Goal: Task Accomplishment & Management: Complete application form

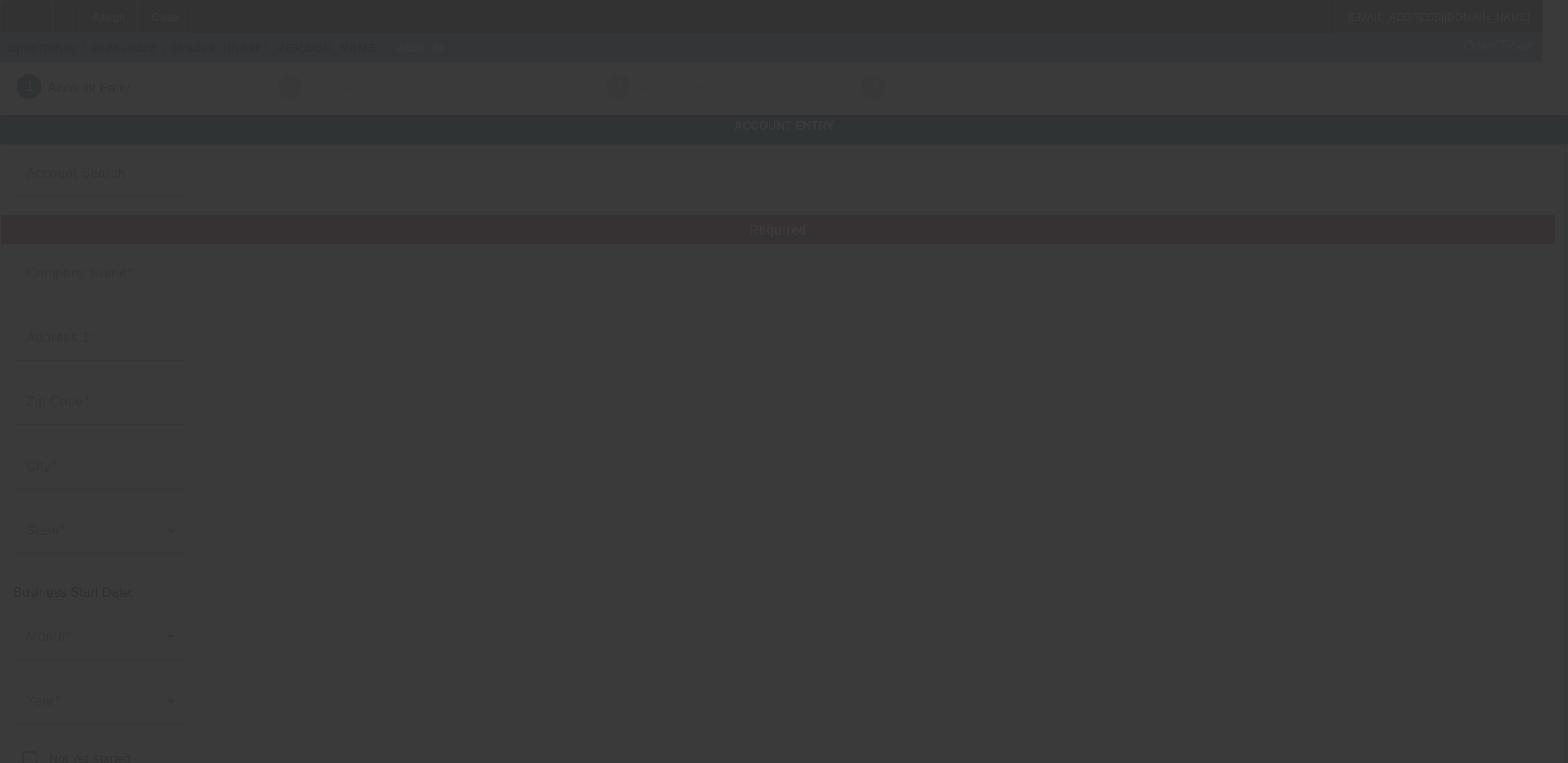
type input "Shades offroaf"
type input "475 South Hieliger Road"
type input "74432"
type input "Eufaula"
type input "(405) 201-0631"
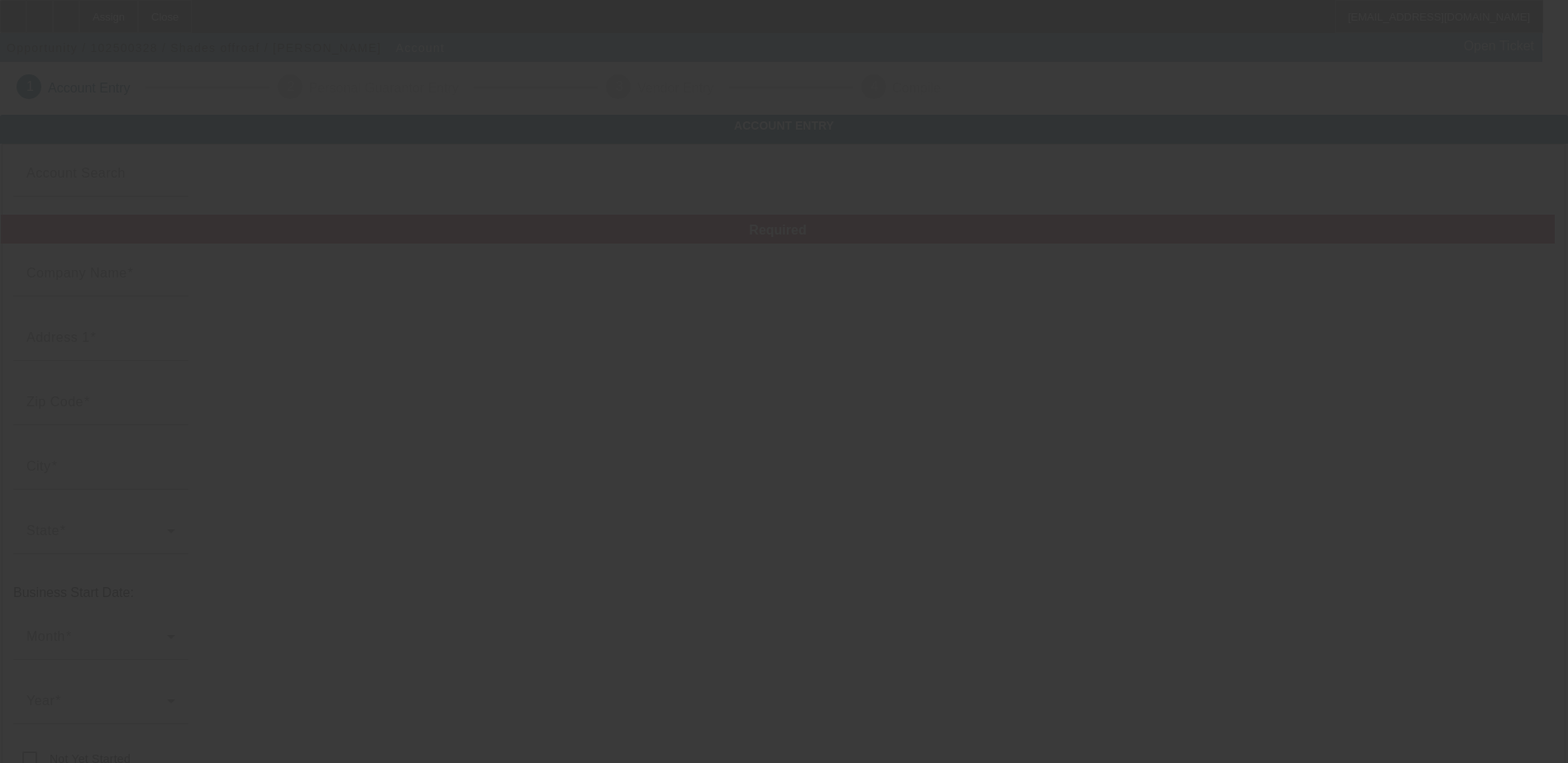
type input "shadesoffroad@gmail.com"
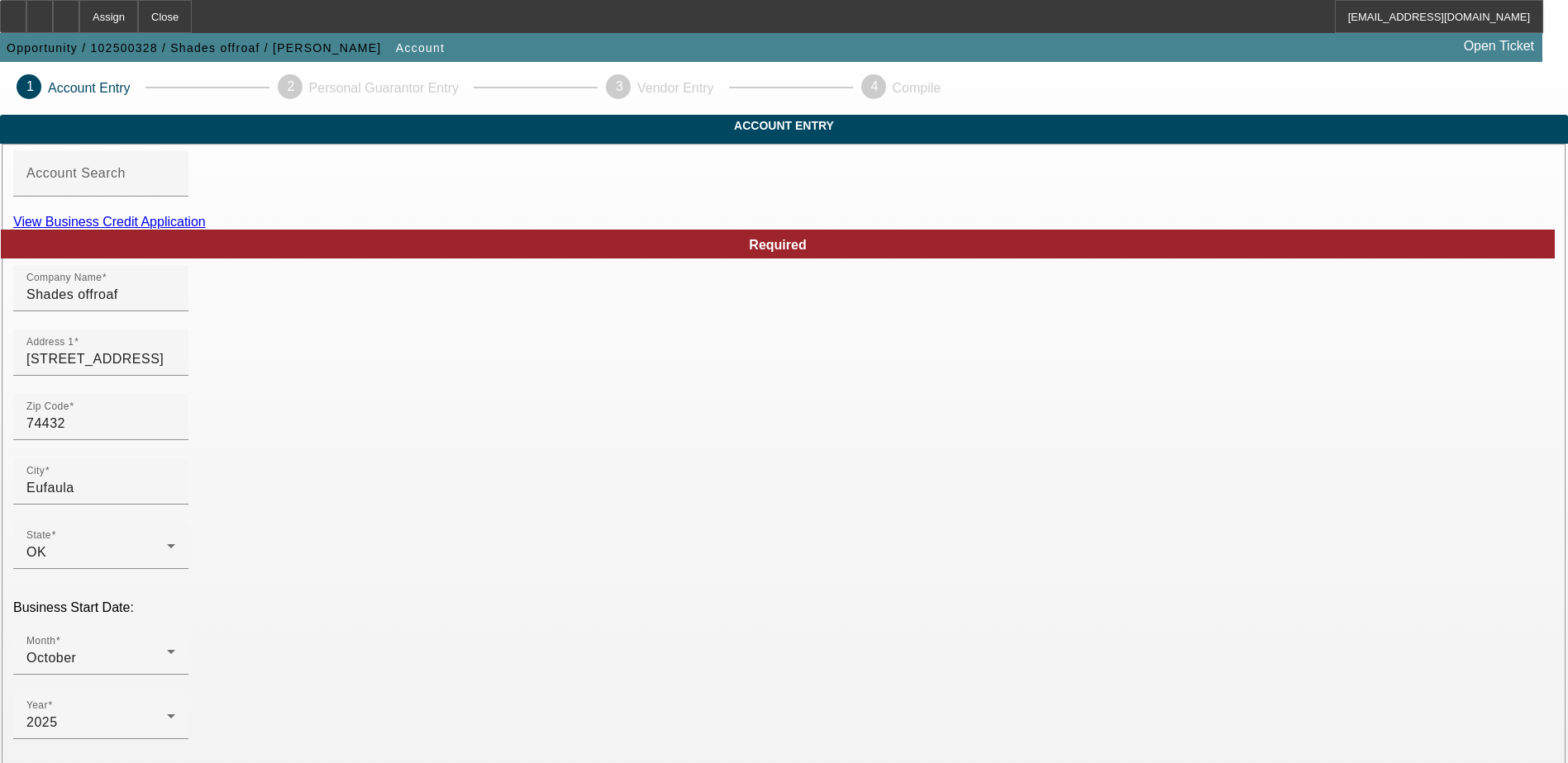
click at [205, 229] on link "View Business Credit Application" at bounding box center [109, 222] width 193 height 14
click at [175, 305] on input "Shades offroaf" at bounding box center [100, 295] width 149 height 20
click at [175, 305] on input "Shades offroad" at bounding box center [100, 295] width 149 height 20
type input "Shades Offroad"
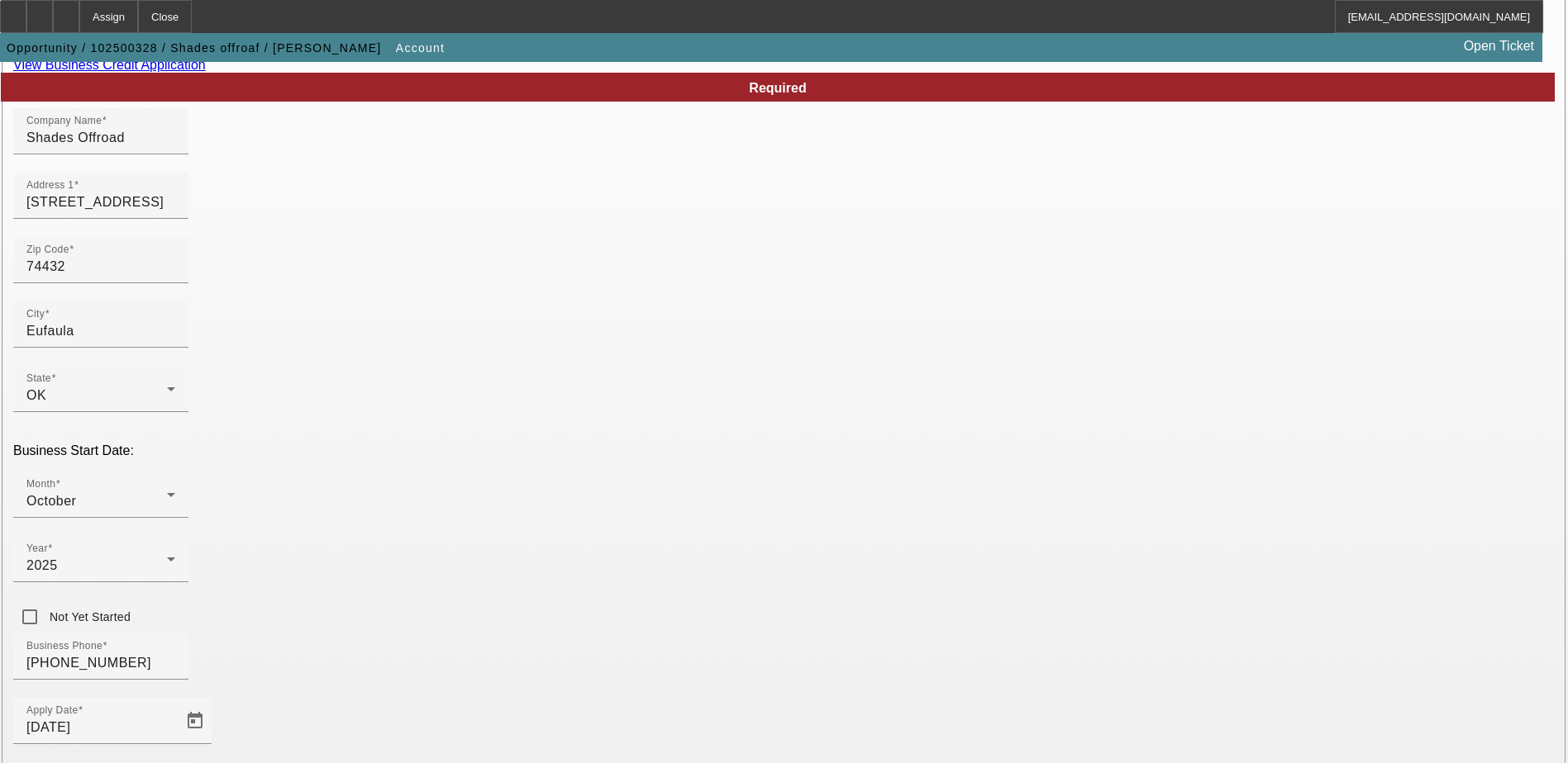
scroll to position [294, 0]
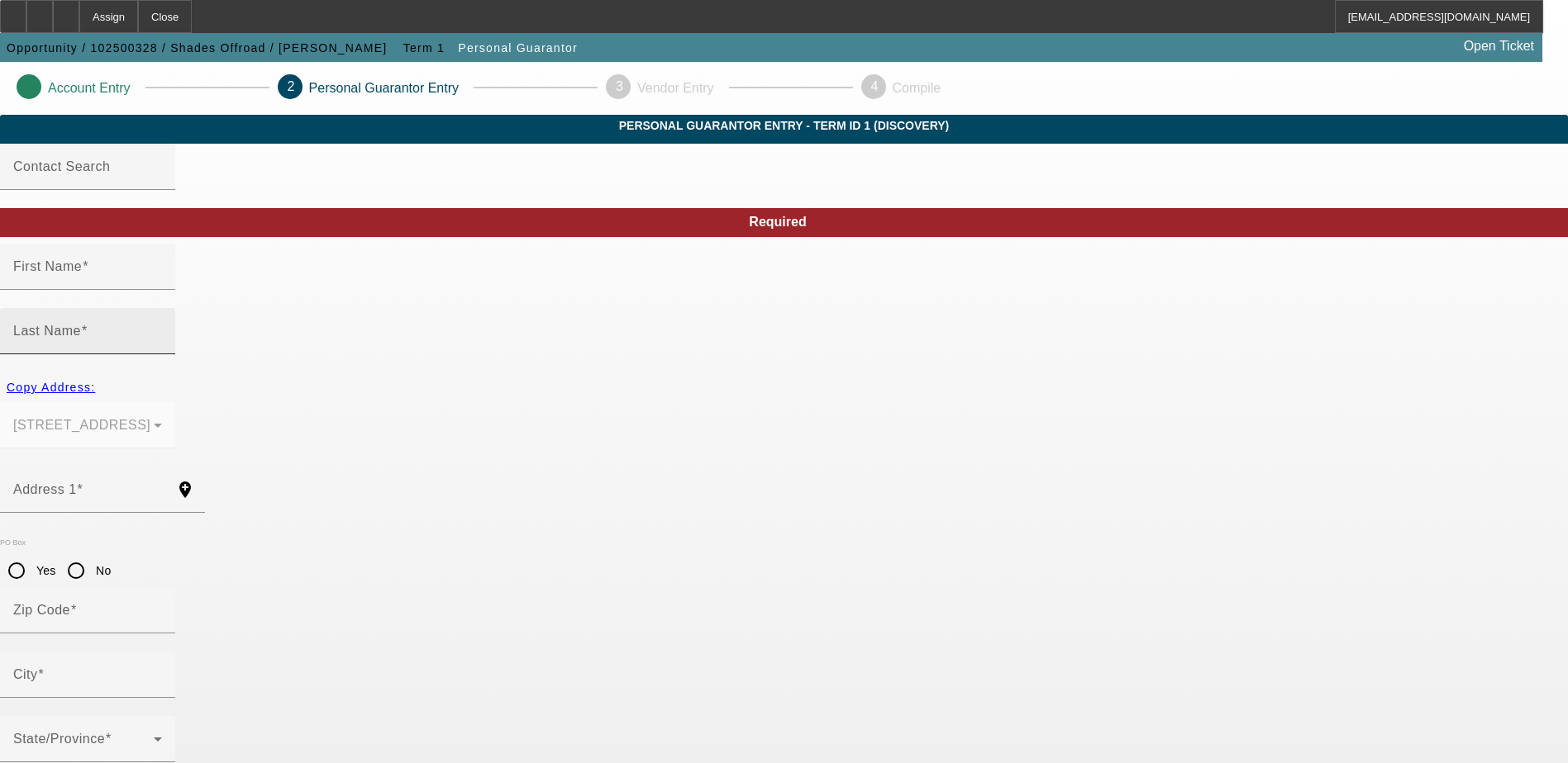
type input "James"
type input "Shade"
type input "475 South Hieliger Road"
radio input "true"
type input "74432"
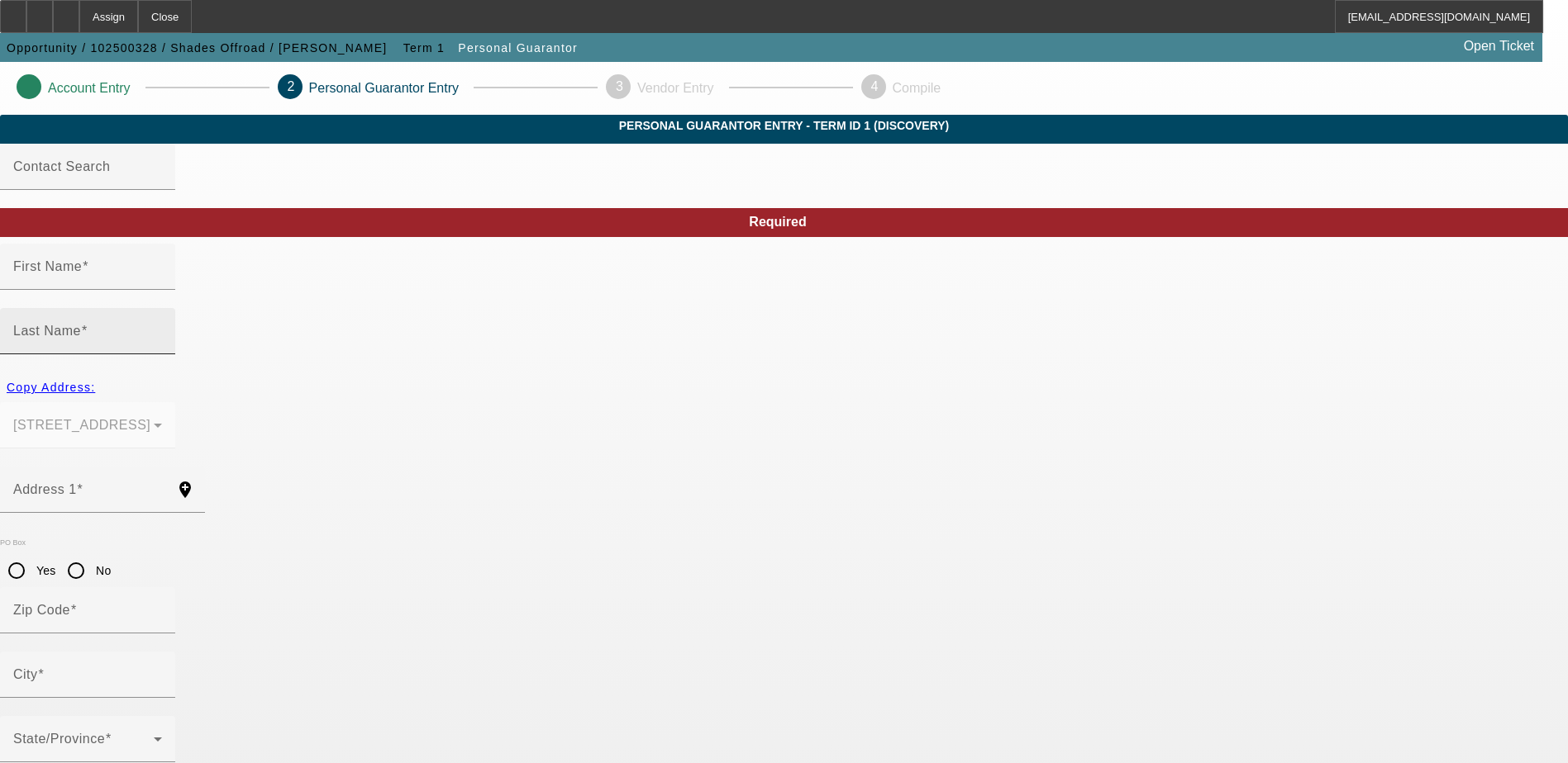
type input "Eufaula"
type input "100"
type input "028-60-6569"
type input "shadesoffroad@gmail.com"
type input "(405) 201-0631"
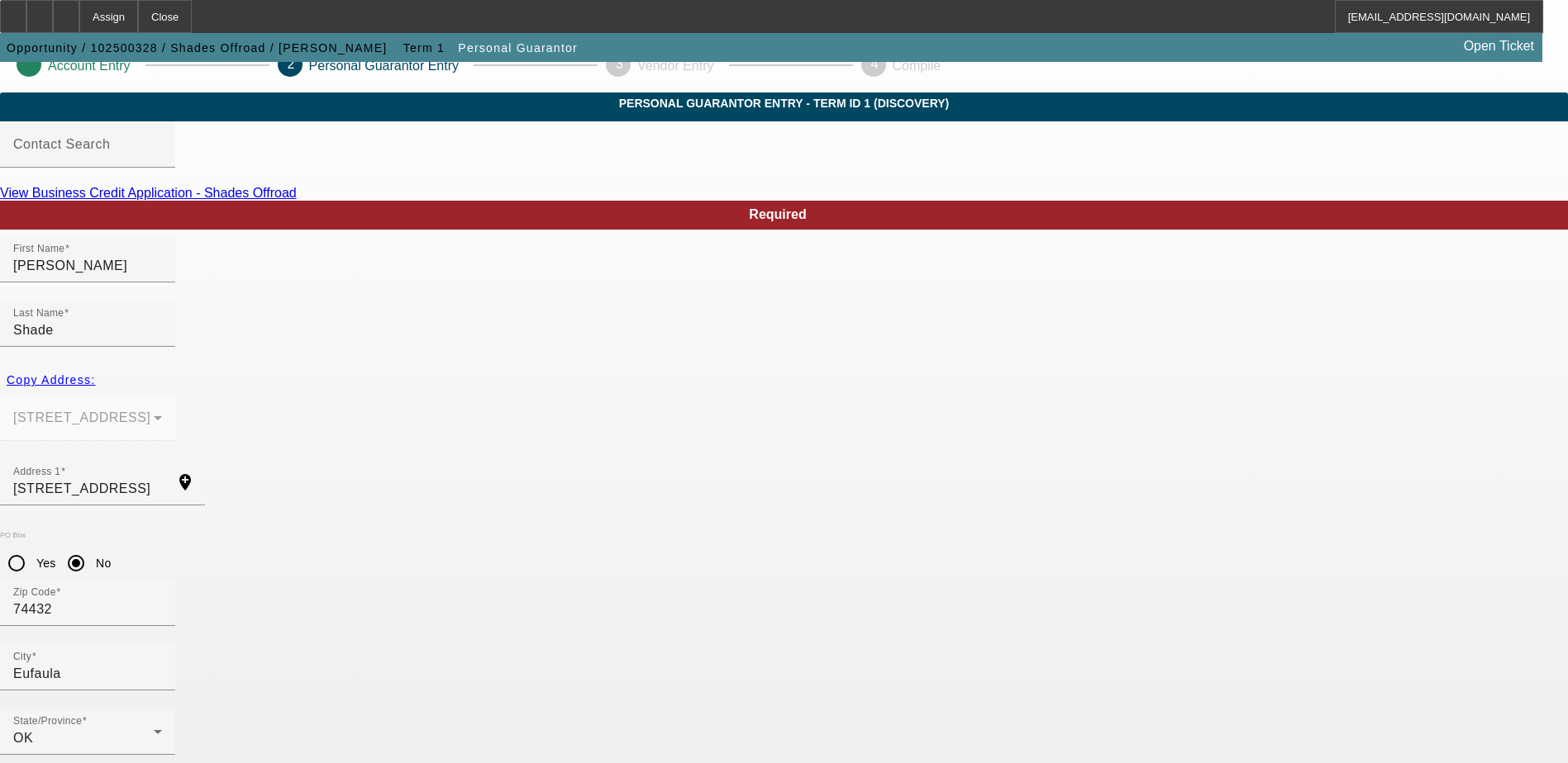
scroll to position [45, 0]
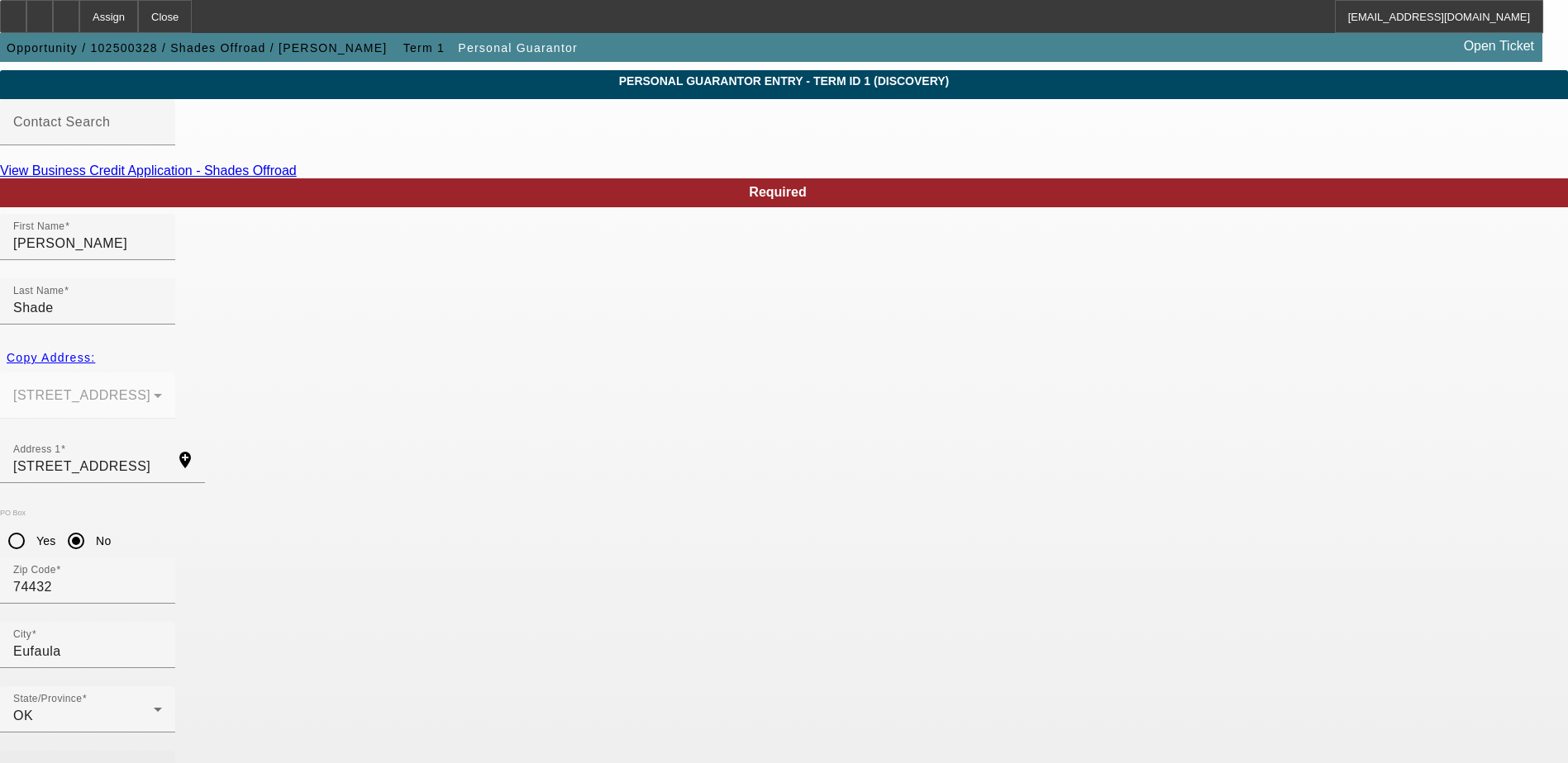
type input "(405) 201-0631"
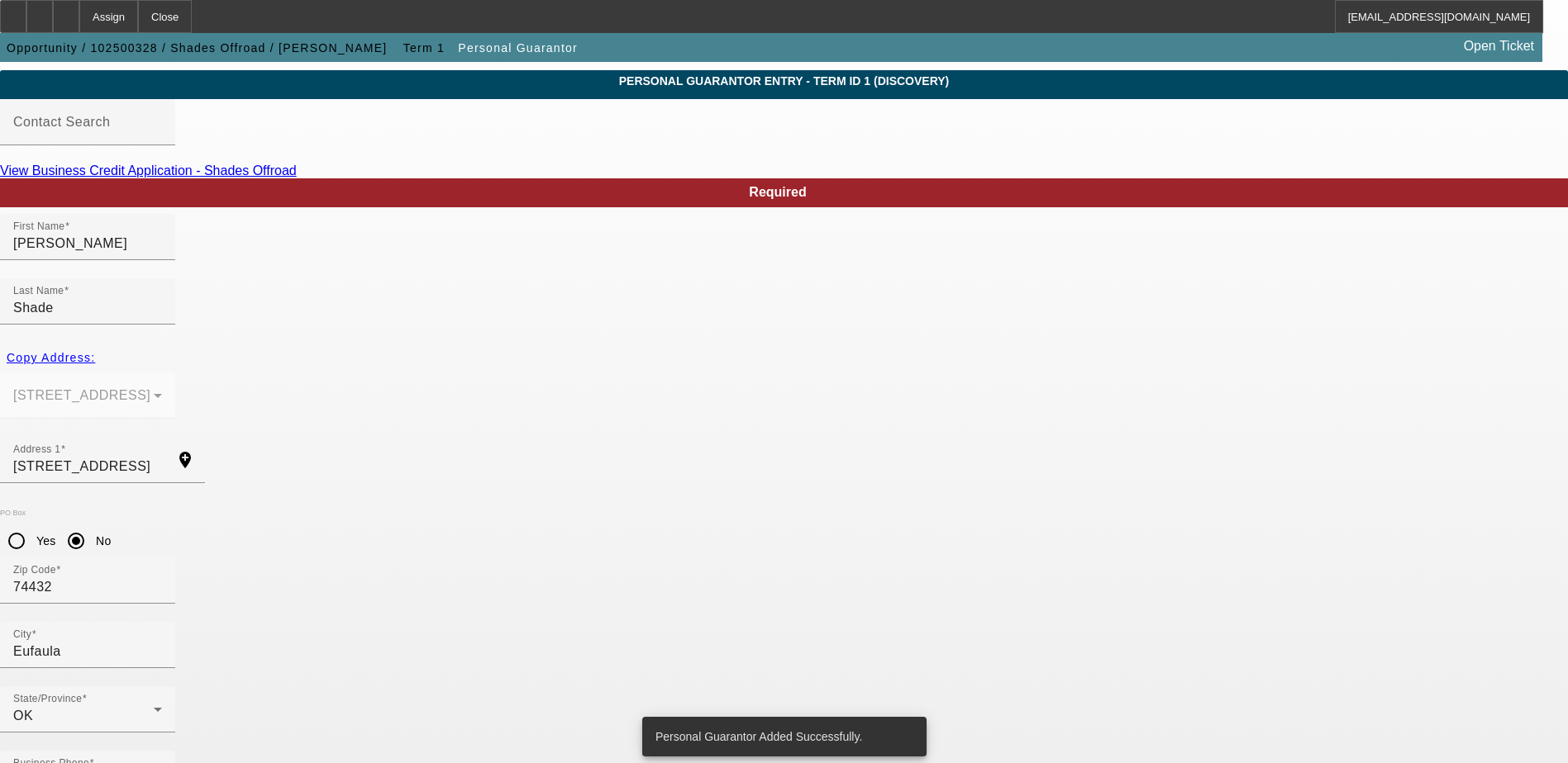
scroll to position [0, 0]
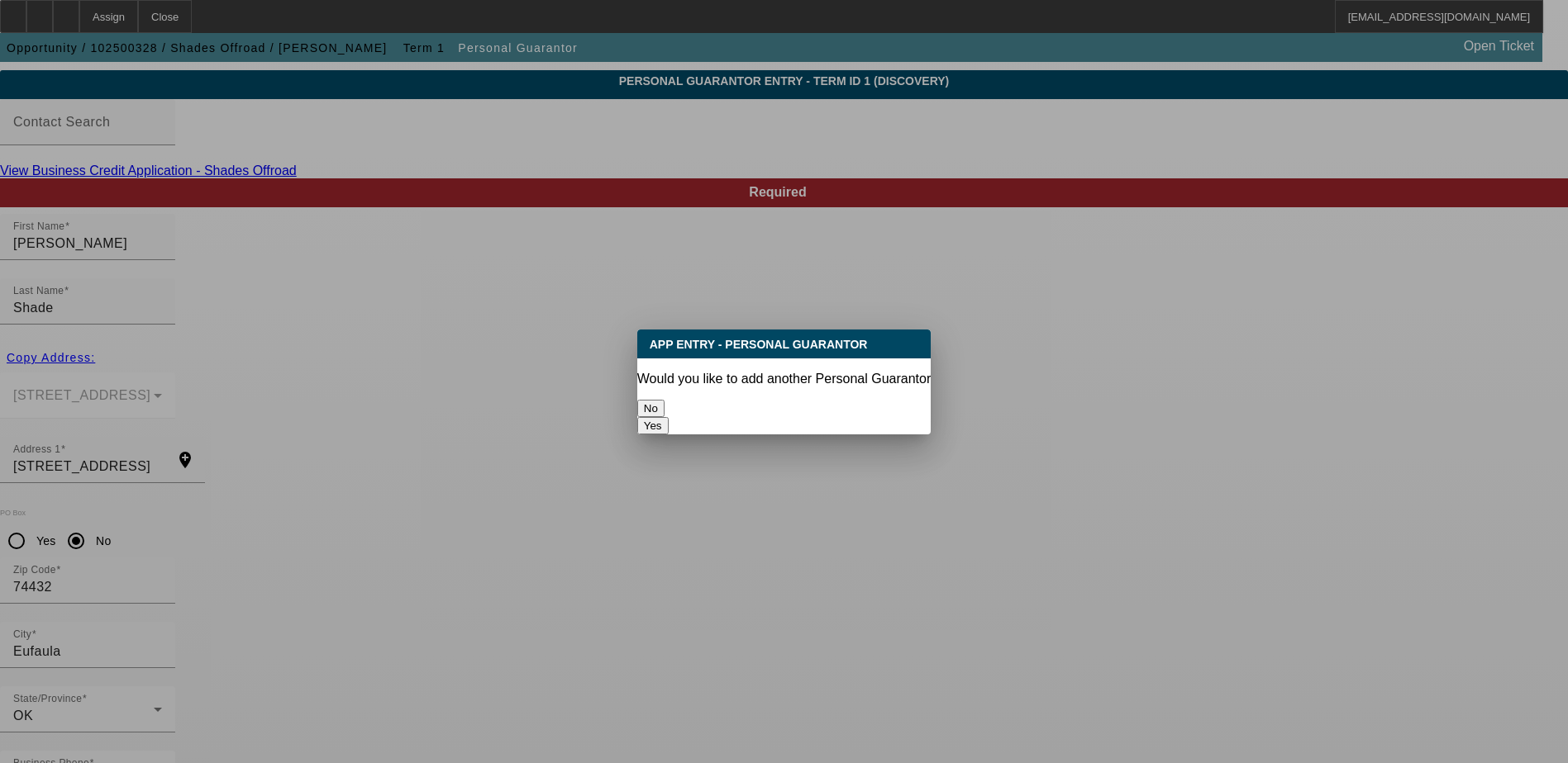
click at [665, 409] on button "No" at bounding box center [650, 408] width 27 height 17
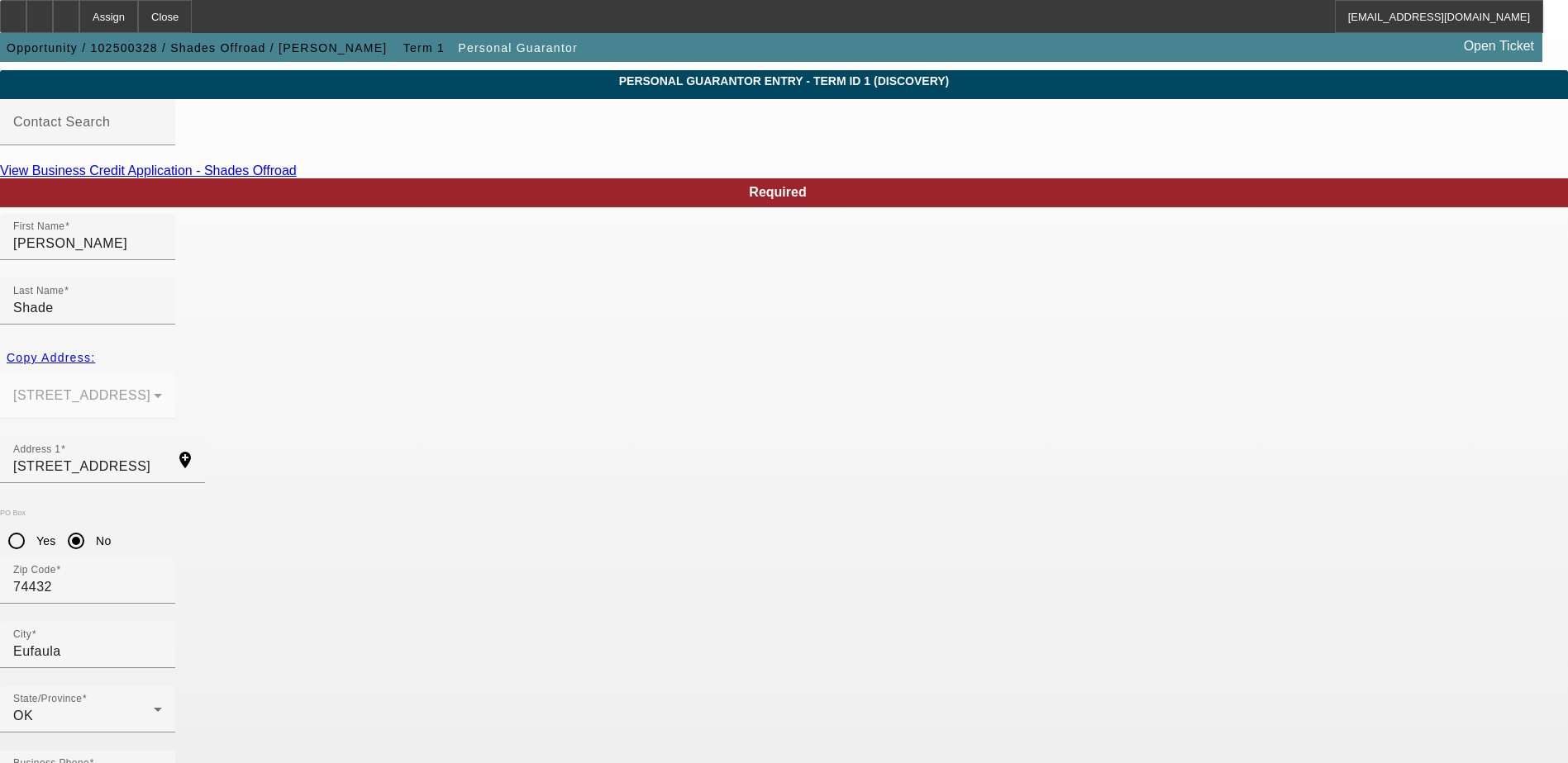
scroll to position [45, 0]
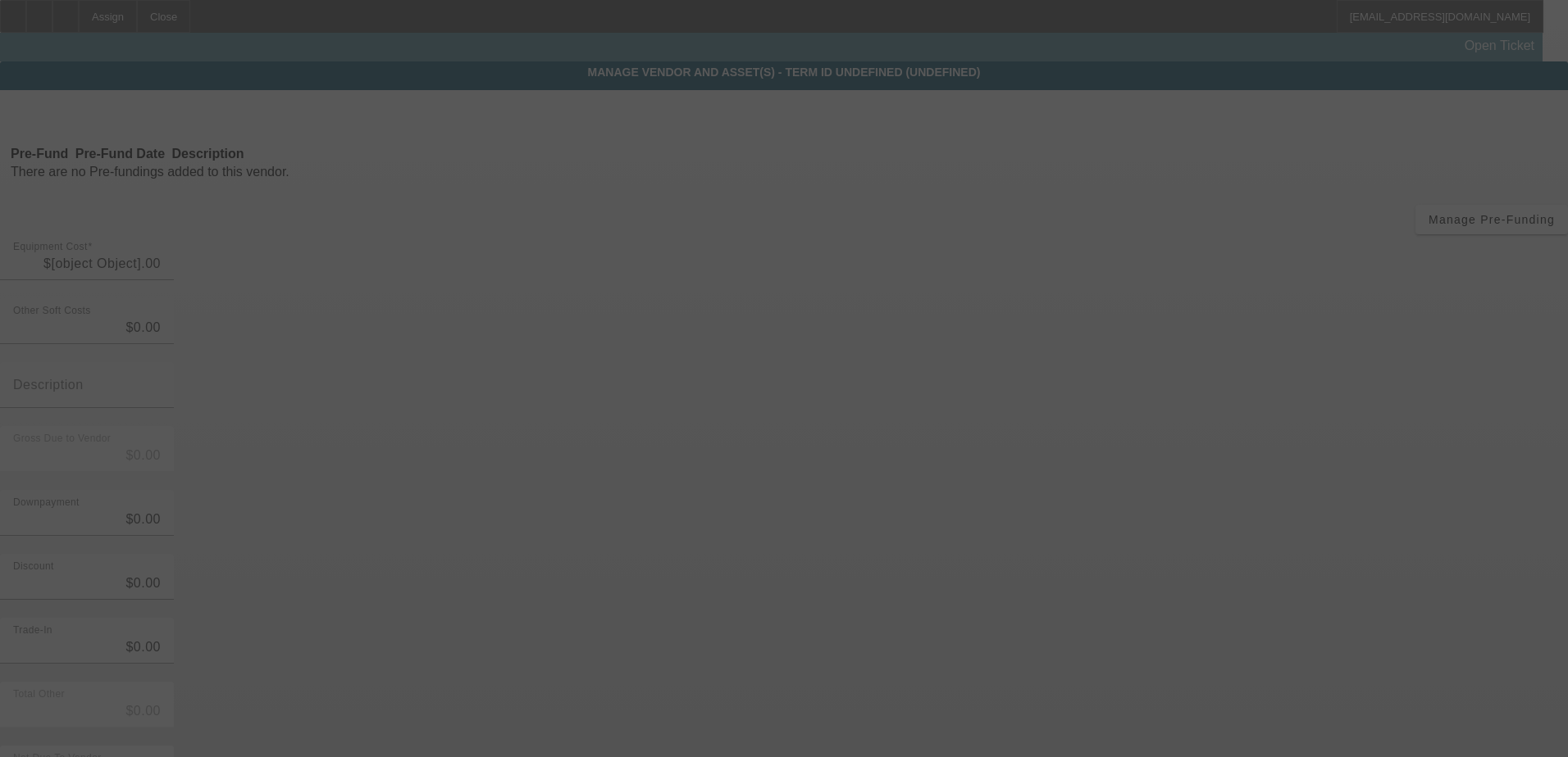
type input "$30,000.00"
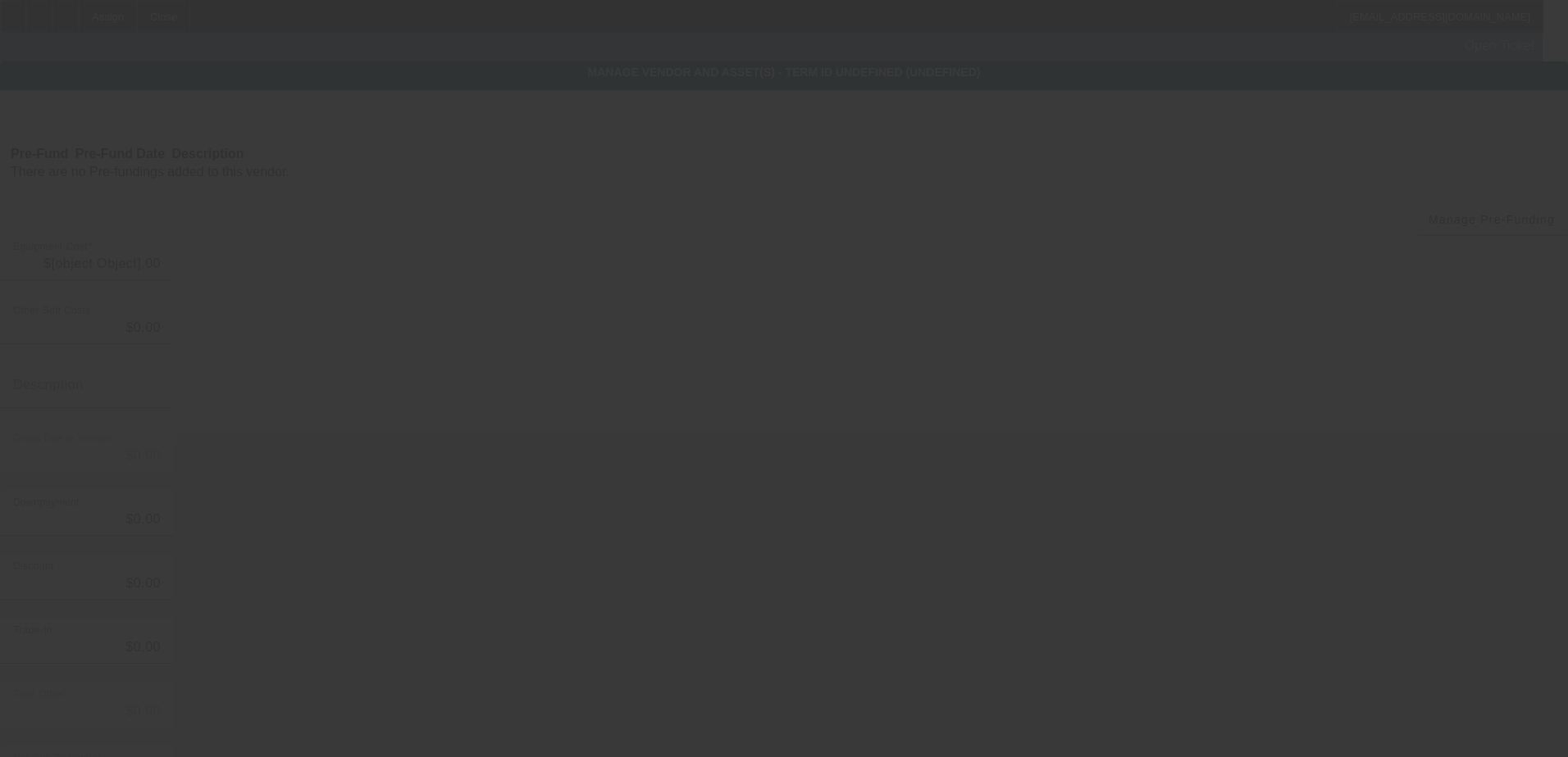
type input "$30,000.00"
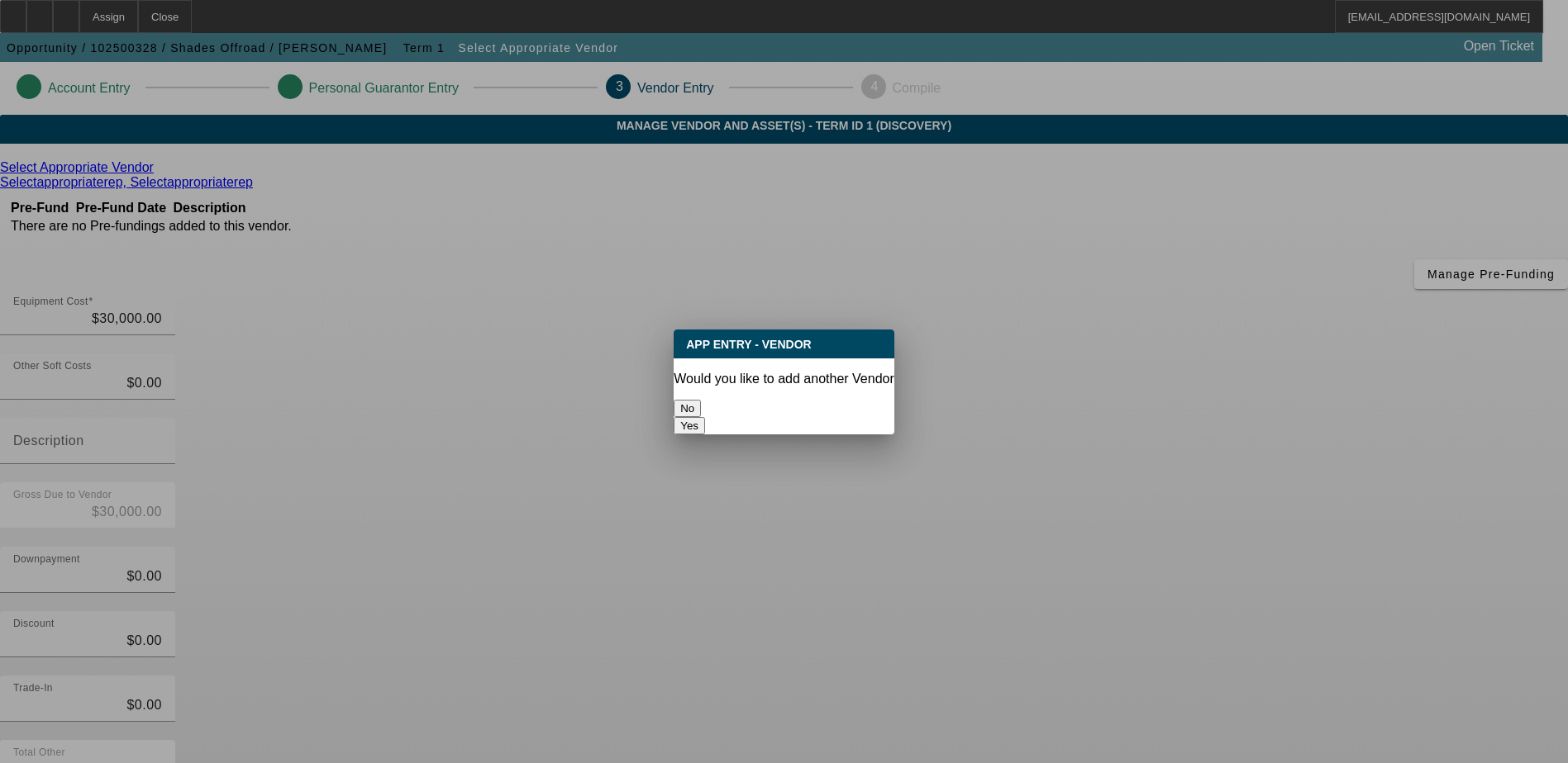
click at [701, 400] on button "No" at bounding box center [687, 408] width 27 height 17
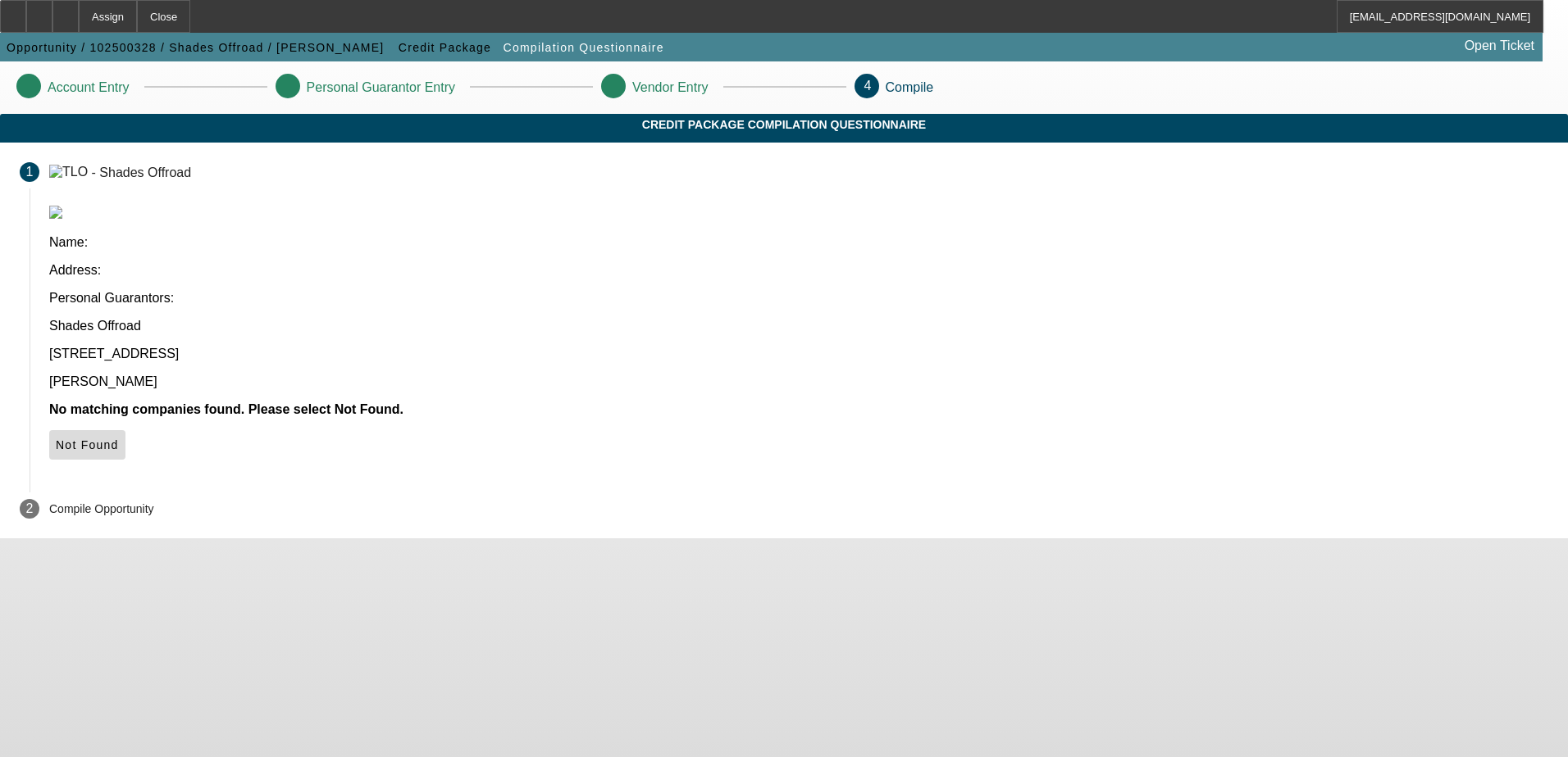
click at [119, 439] on span "Not Found" at bounding box center [87, 445] width 63 height 13
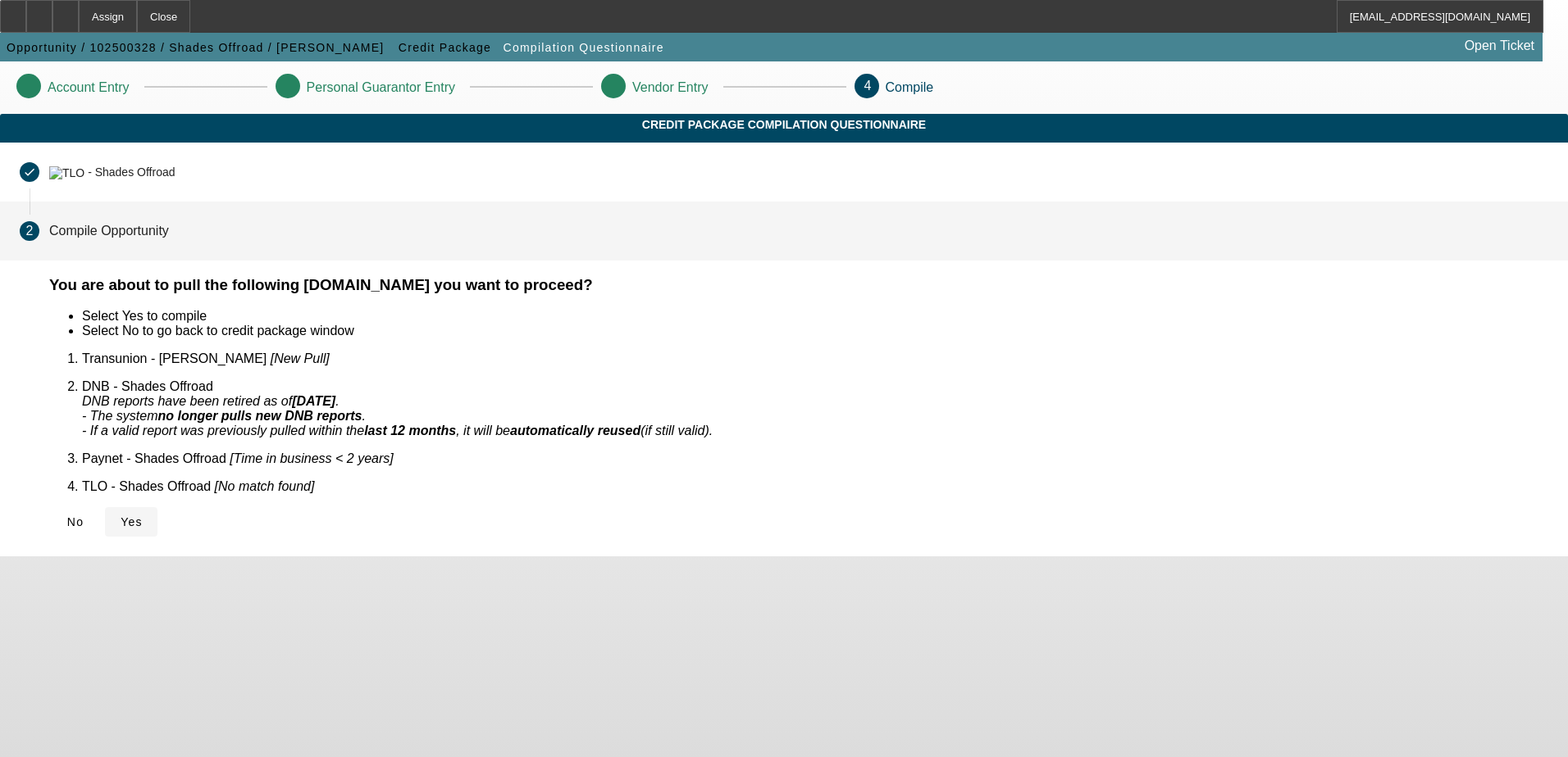
click at [142, 516] on span "Yes" at bounding box center [131, 522] width 22 height 13
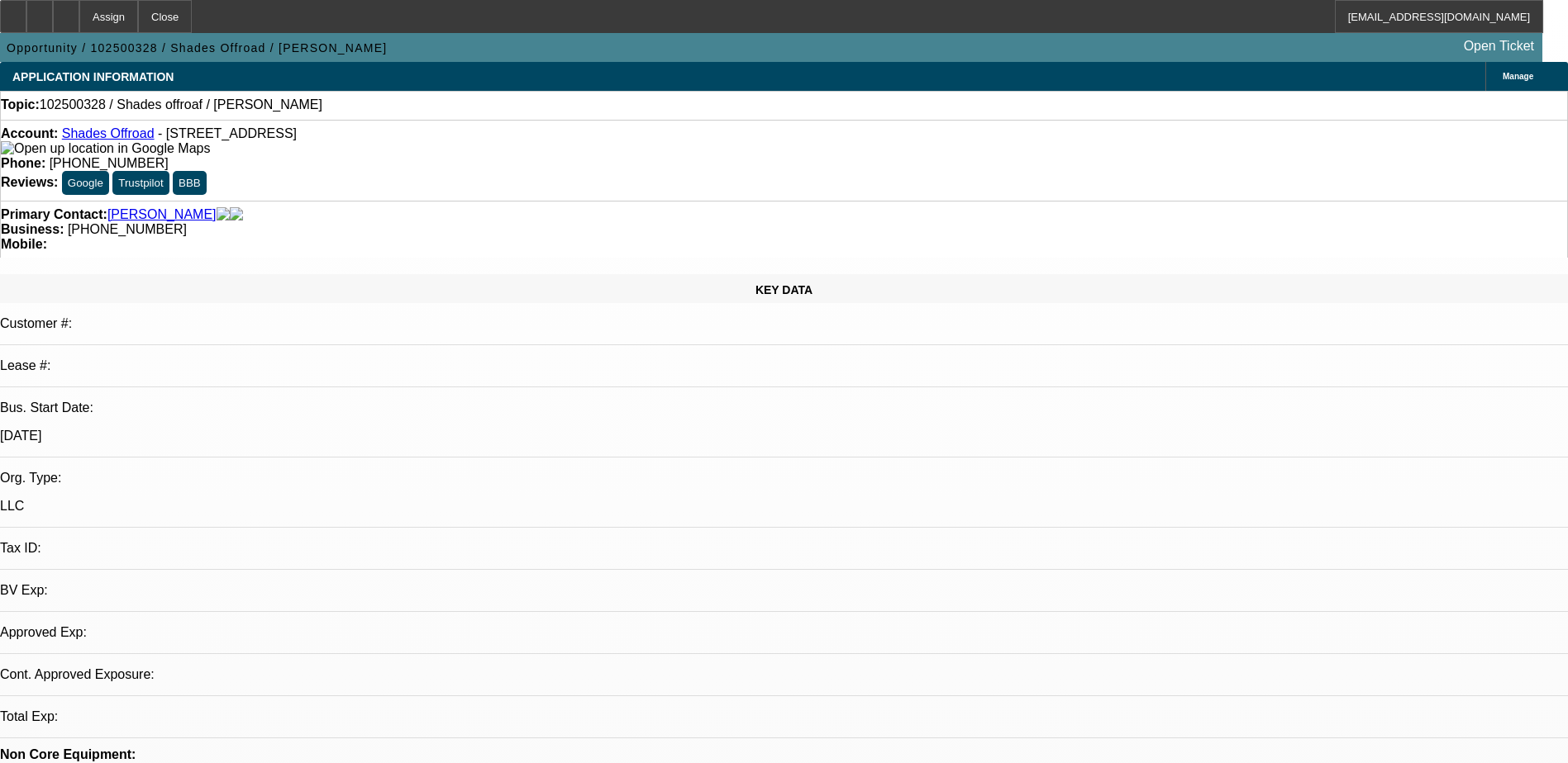
select select "0"
select select "2"
select select "0.1"
select select "4"
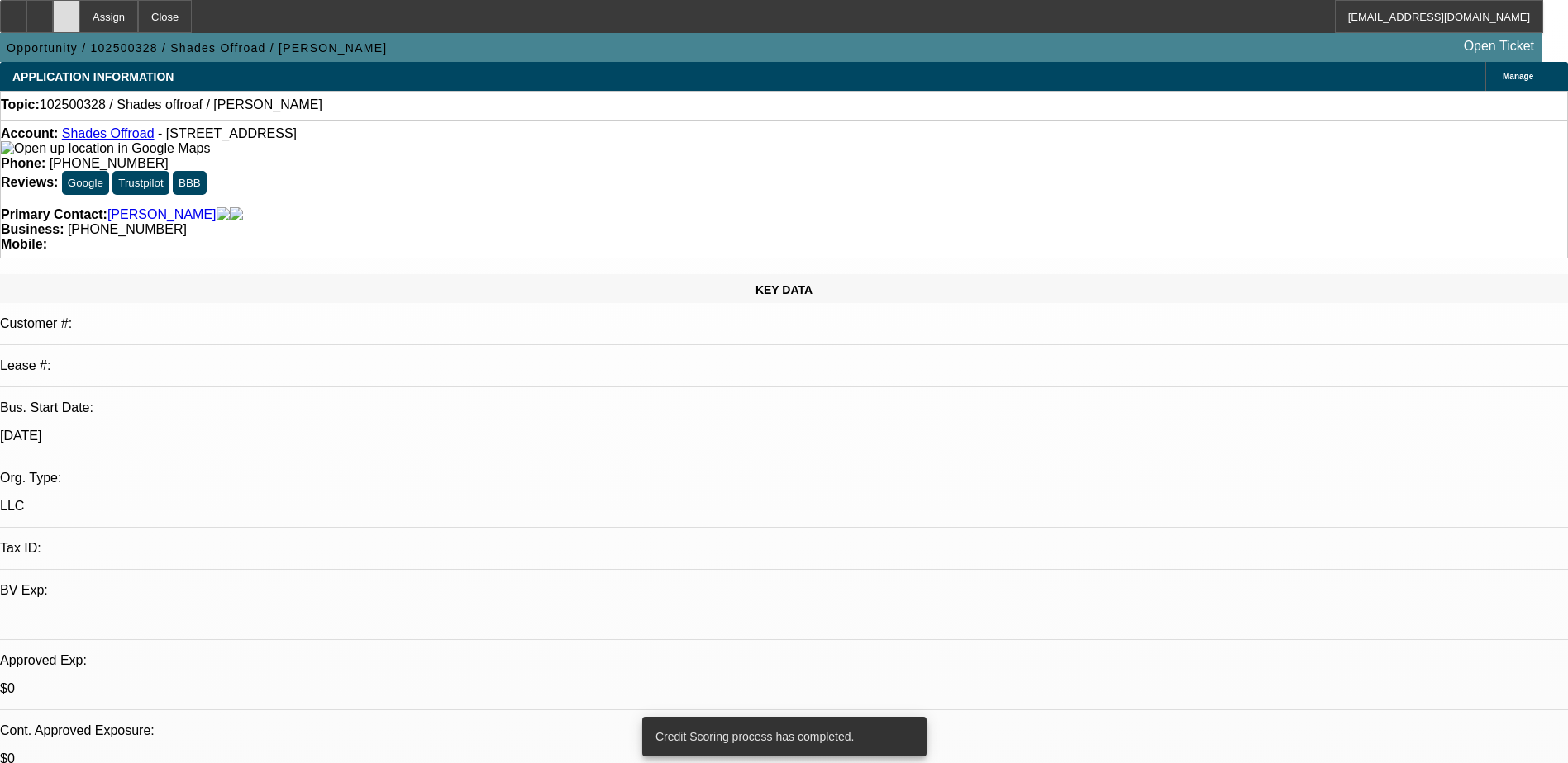
click at [79, 26] on div at bounding box center [65, 16] width 26 height 33
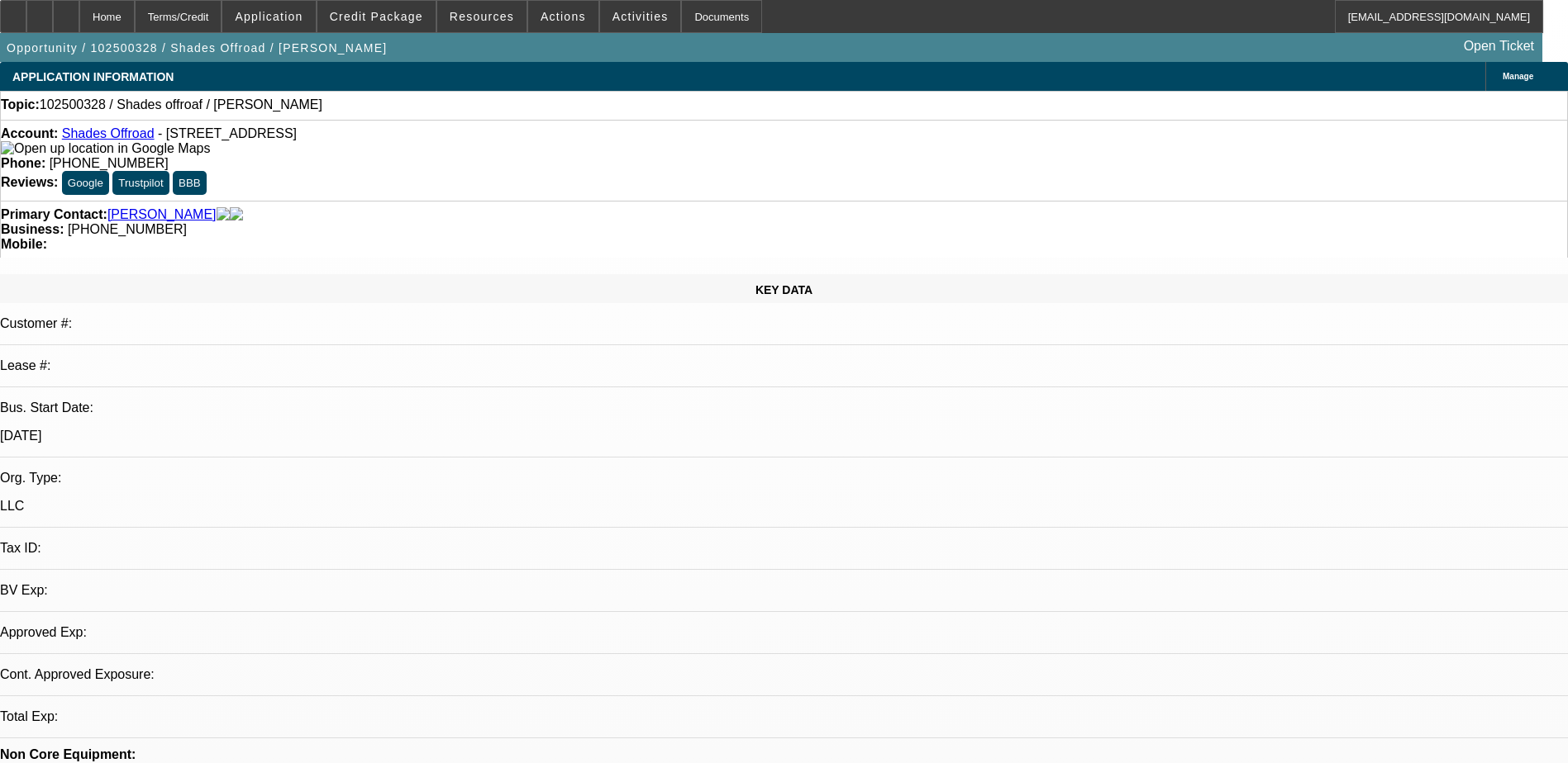
select select "0"
select select "2"
select select "0.1"
select select "4"
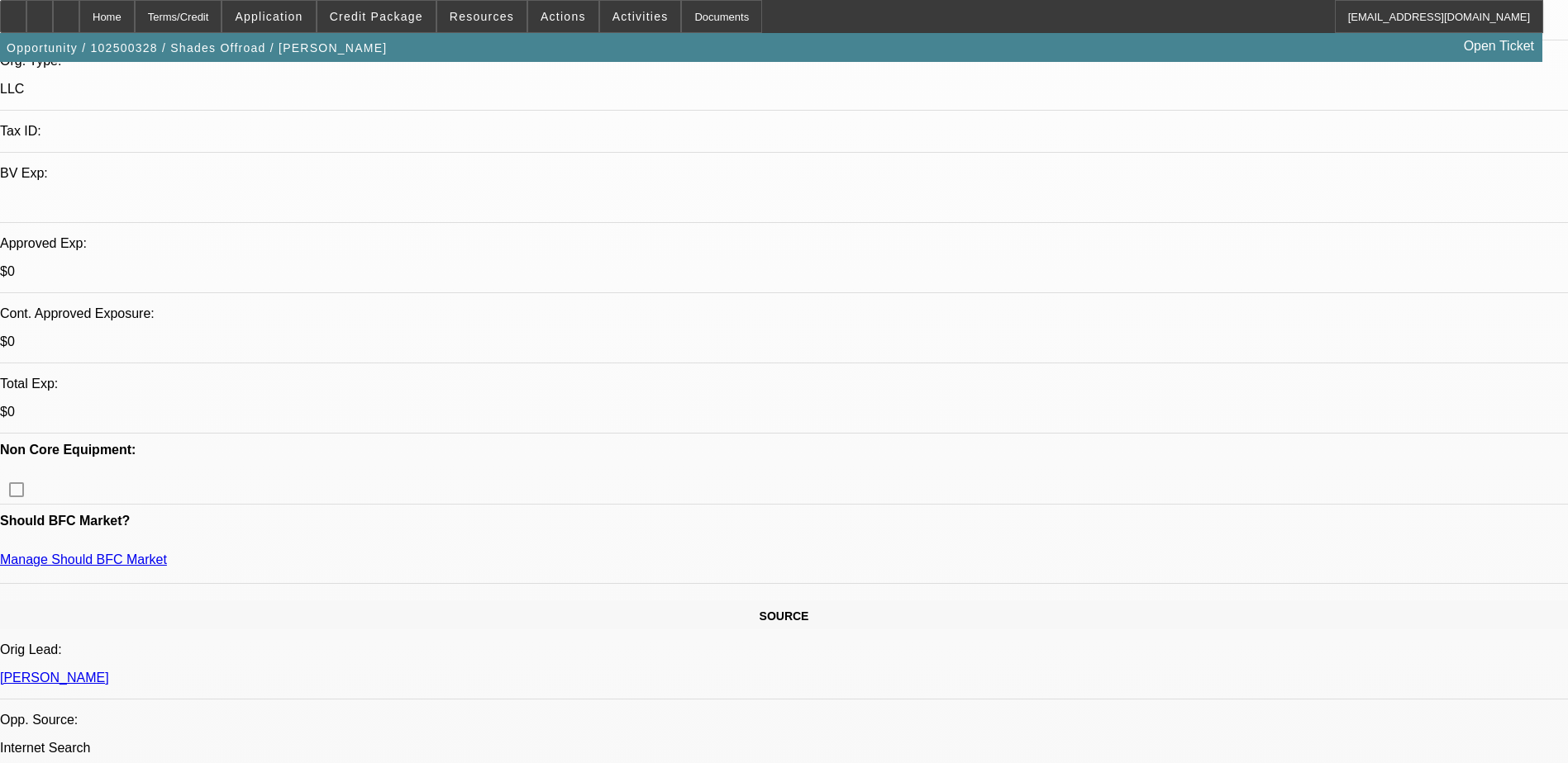
scroll to position [413, 0]
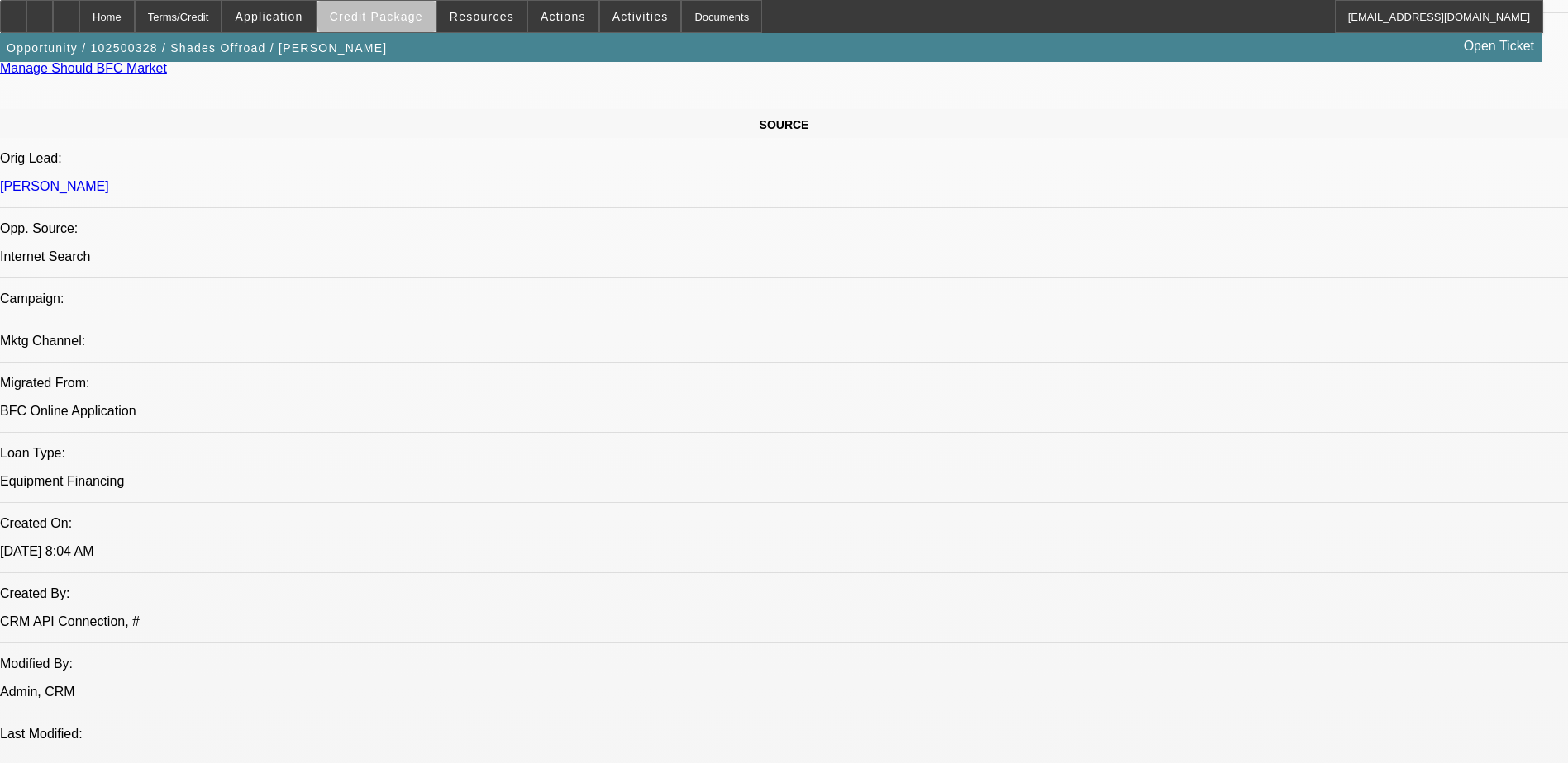
click at [405, 10] on span "Credit Package" at bounding box center [377, 16] width 93 height 13
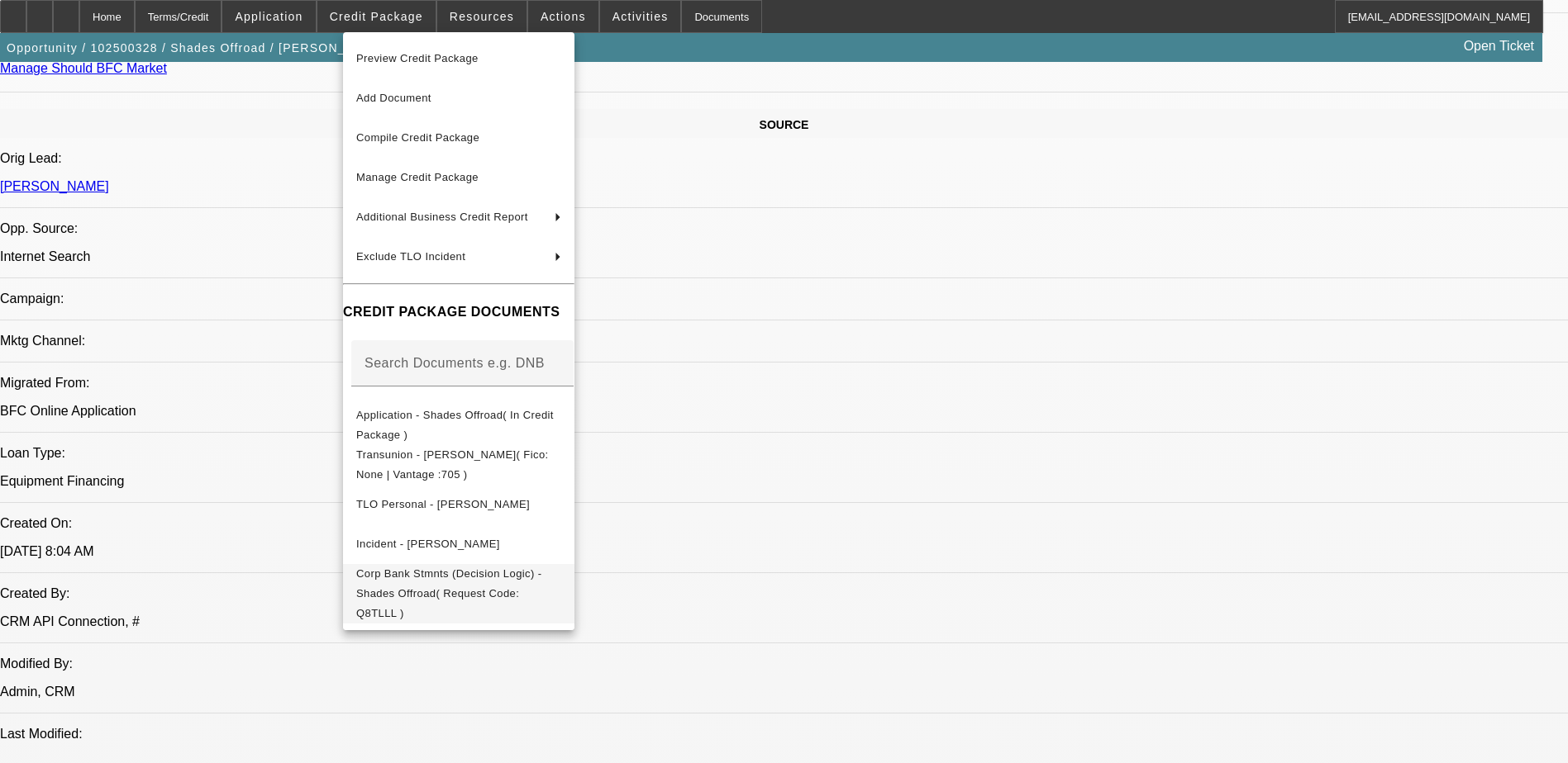
click at [475, 568] on span "Corp Bank Stmnts (Decision Logic) - Shades Offroad( Request Code: Q8TLLL )" at bounding box center [458, 594] width 205 height 59
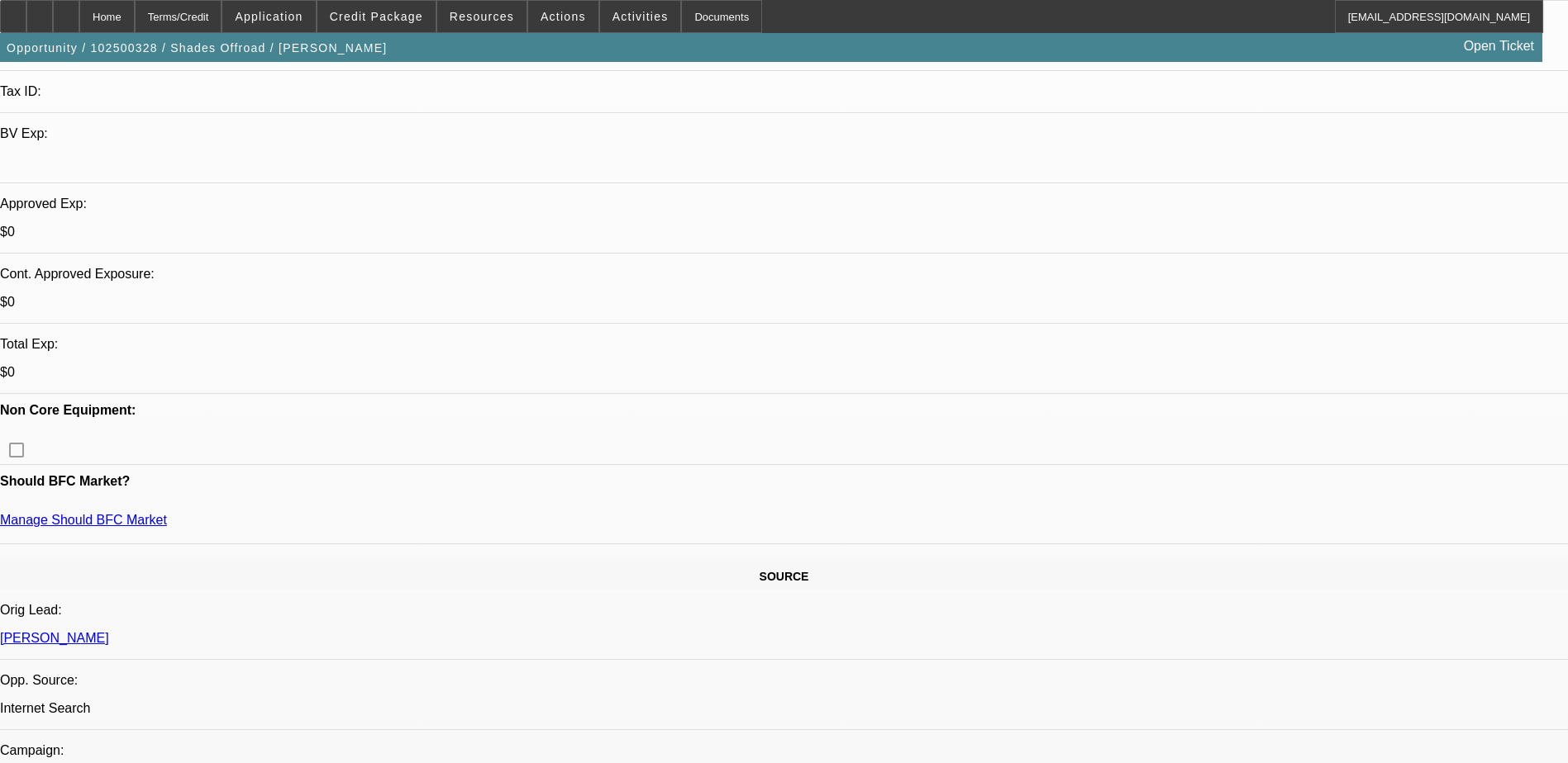
scroll to position [247, 0]
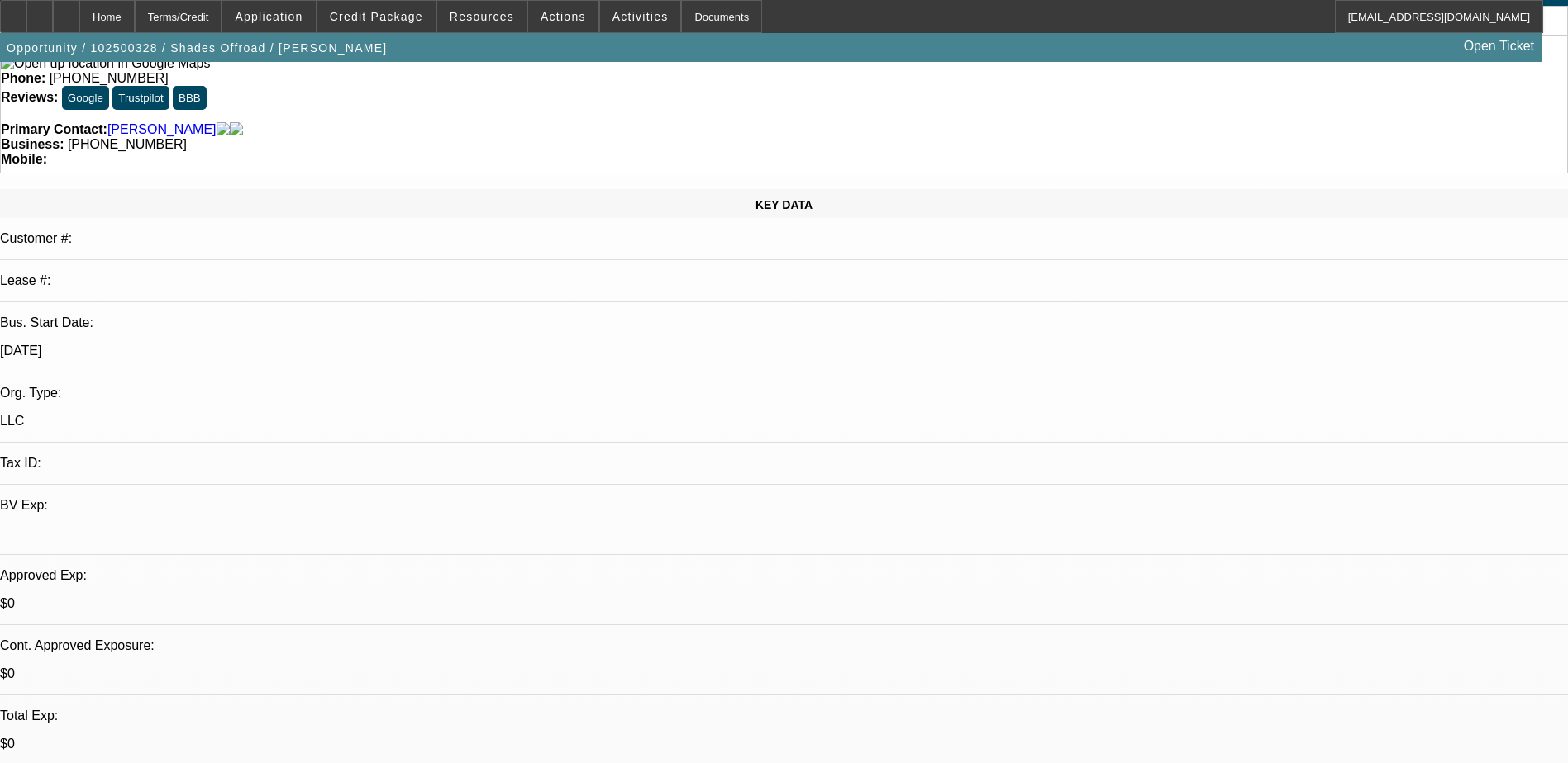
scroll to position [82, 0]
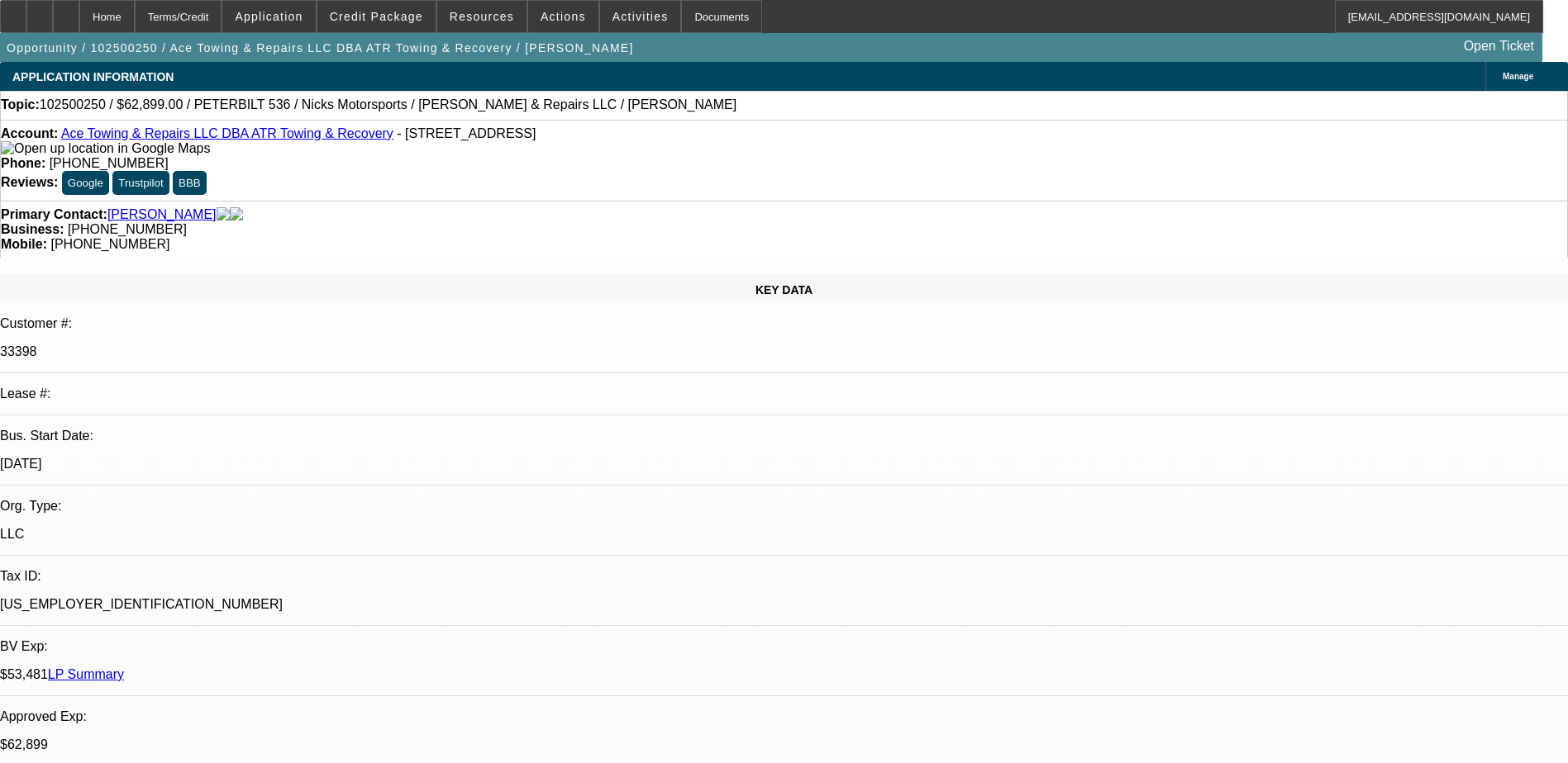
select select "0"
select select "2"
select select "0"
select select "2"
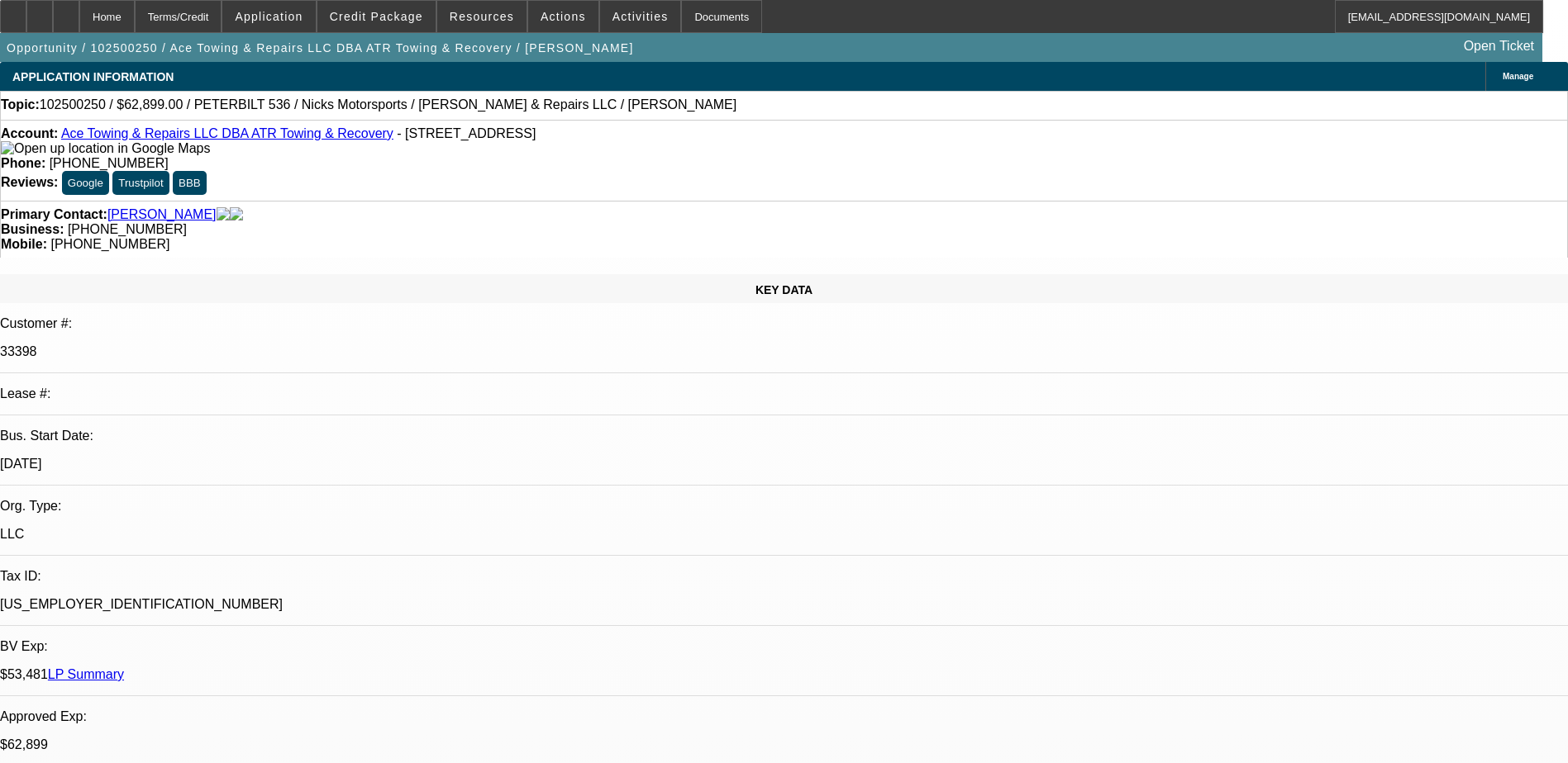
select select "0"
select select "2"
select select "0"
select select "1"
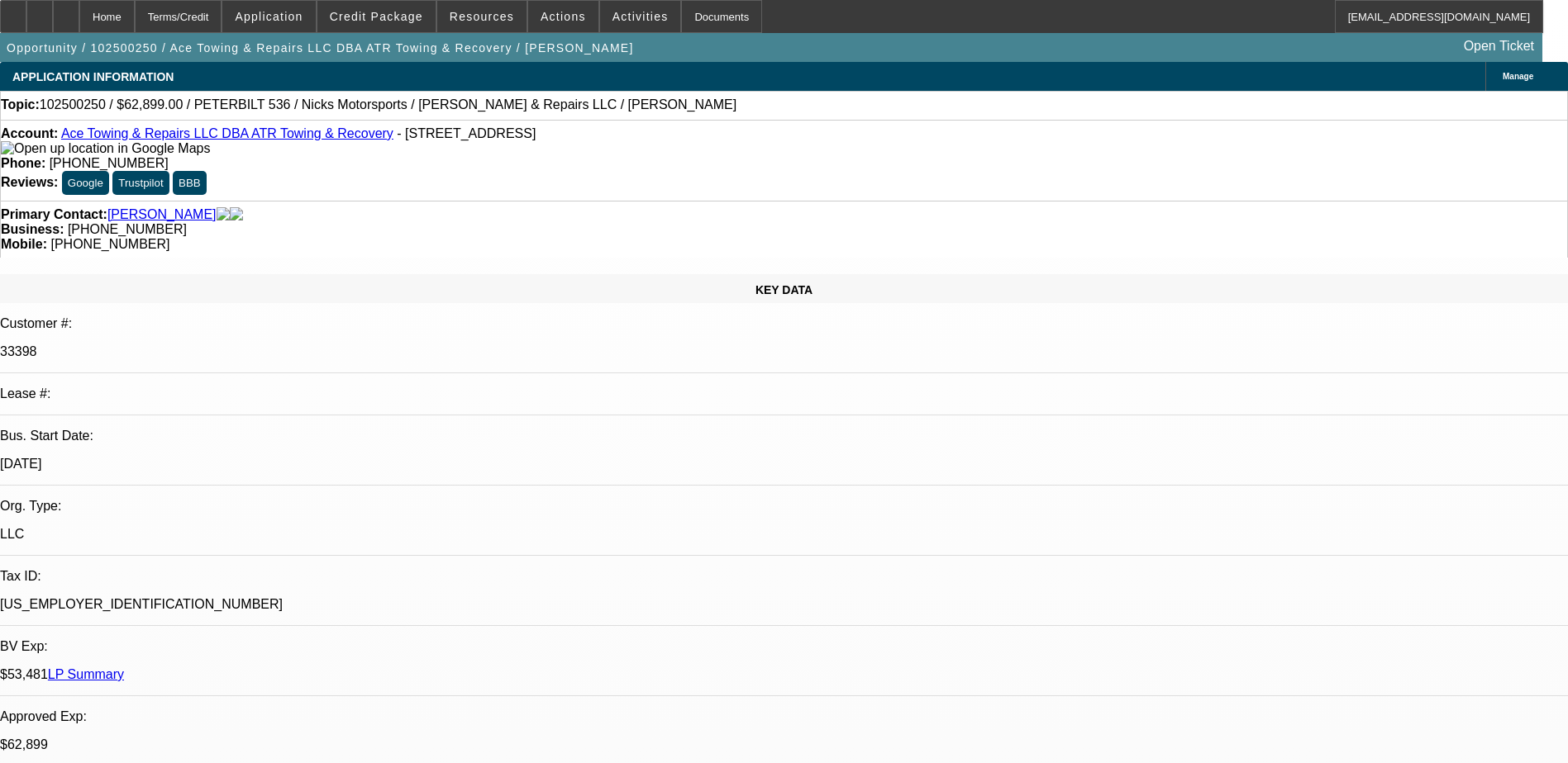
select select "2"
select select "6"
select select "1"
select select "2"
select select "6"
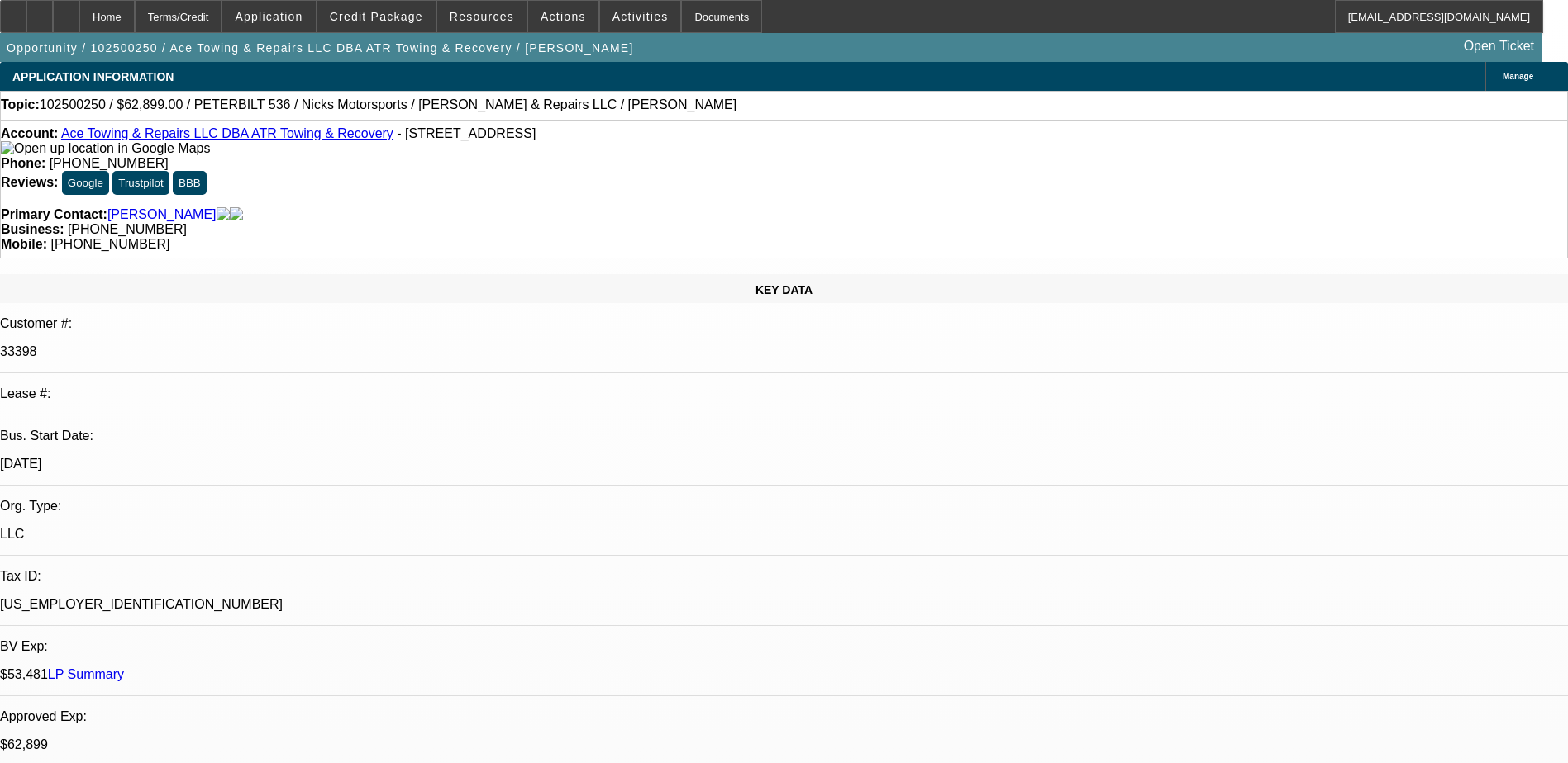
select select "1"
select select "2"
select select "6"
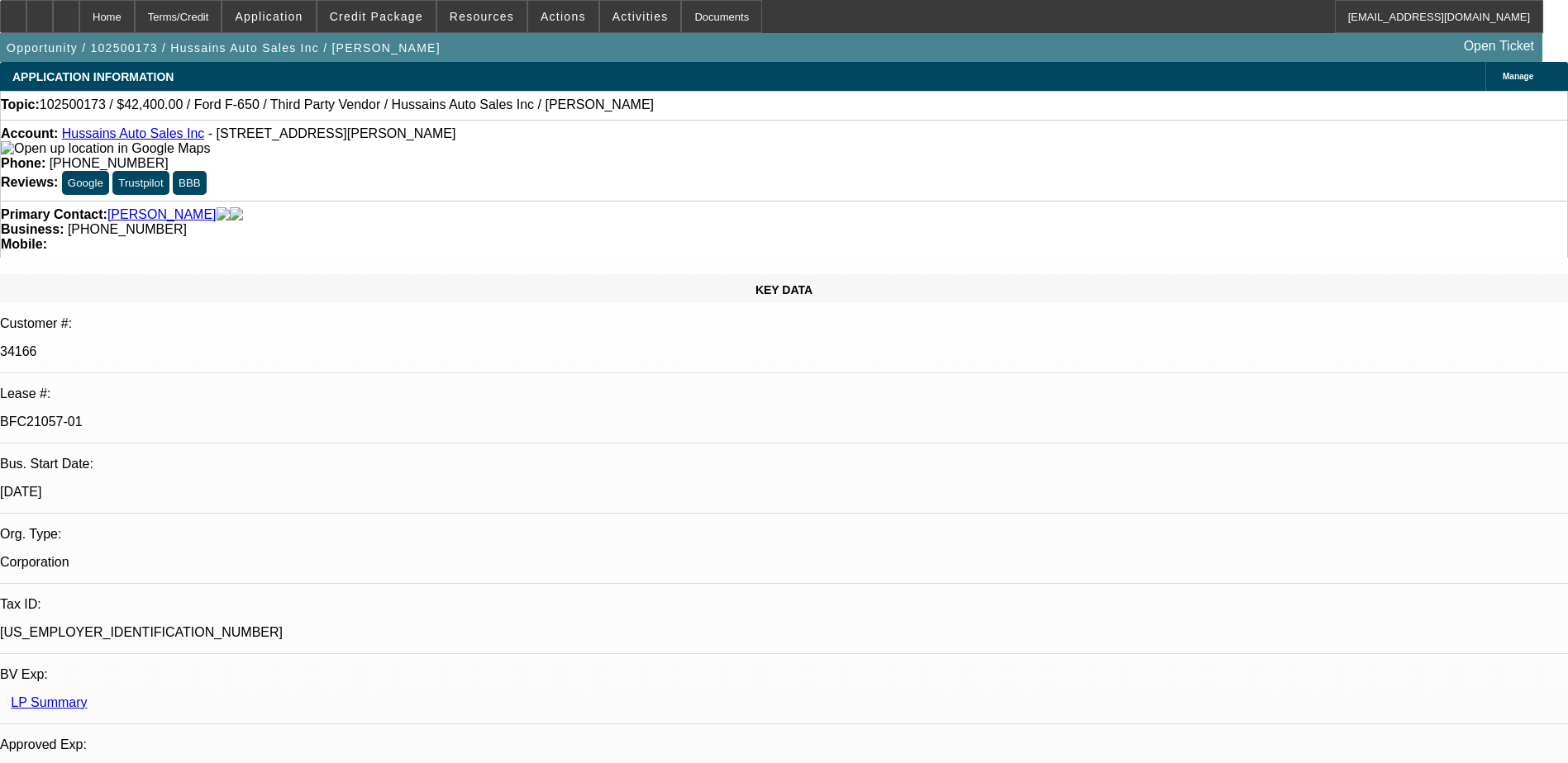
select select "0"
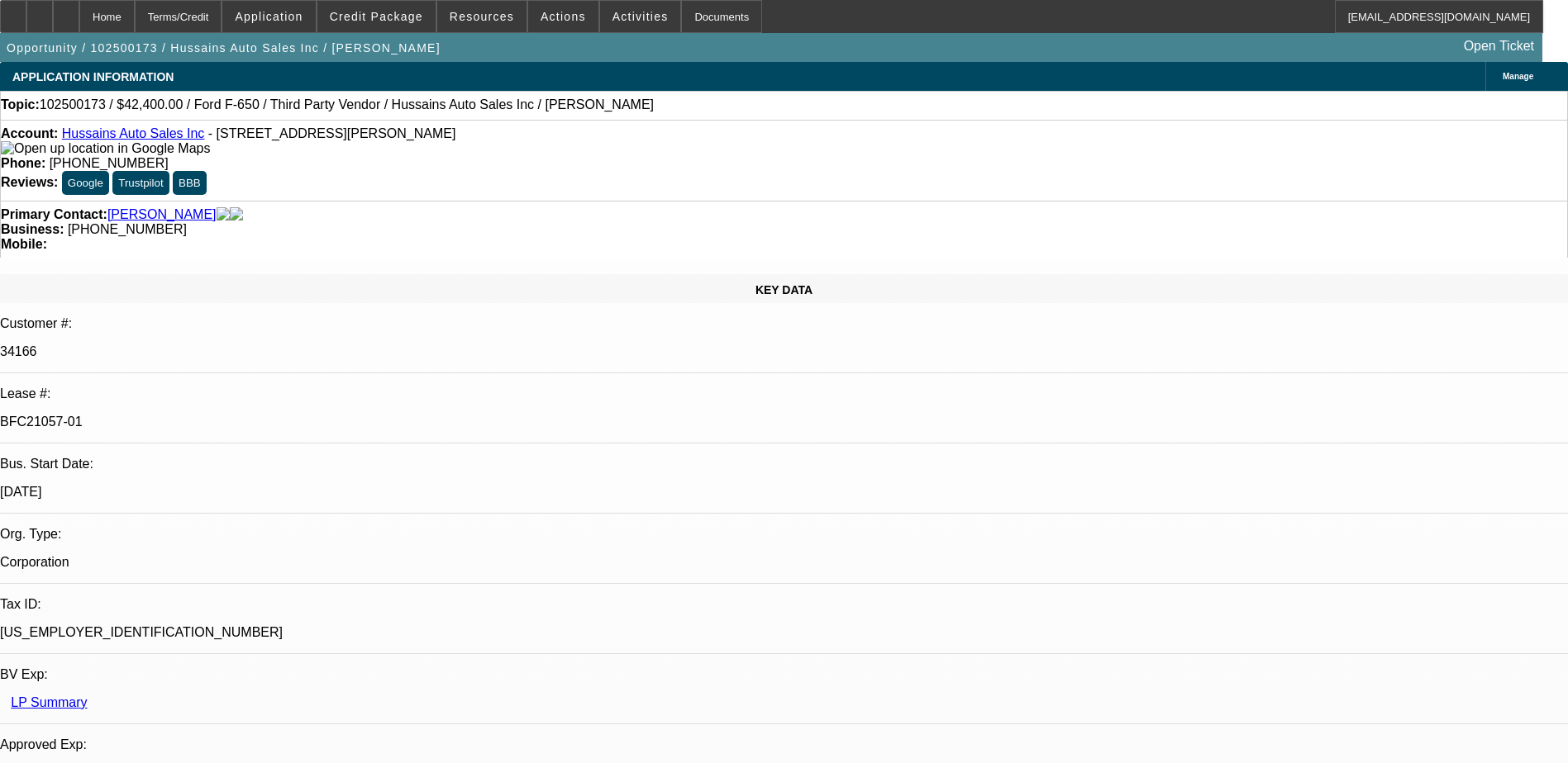
select select "0"
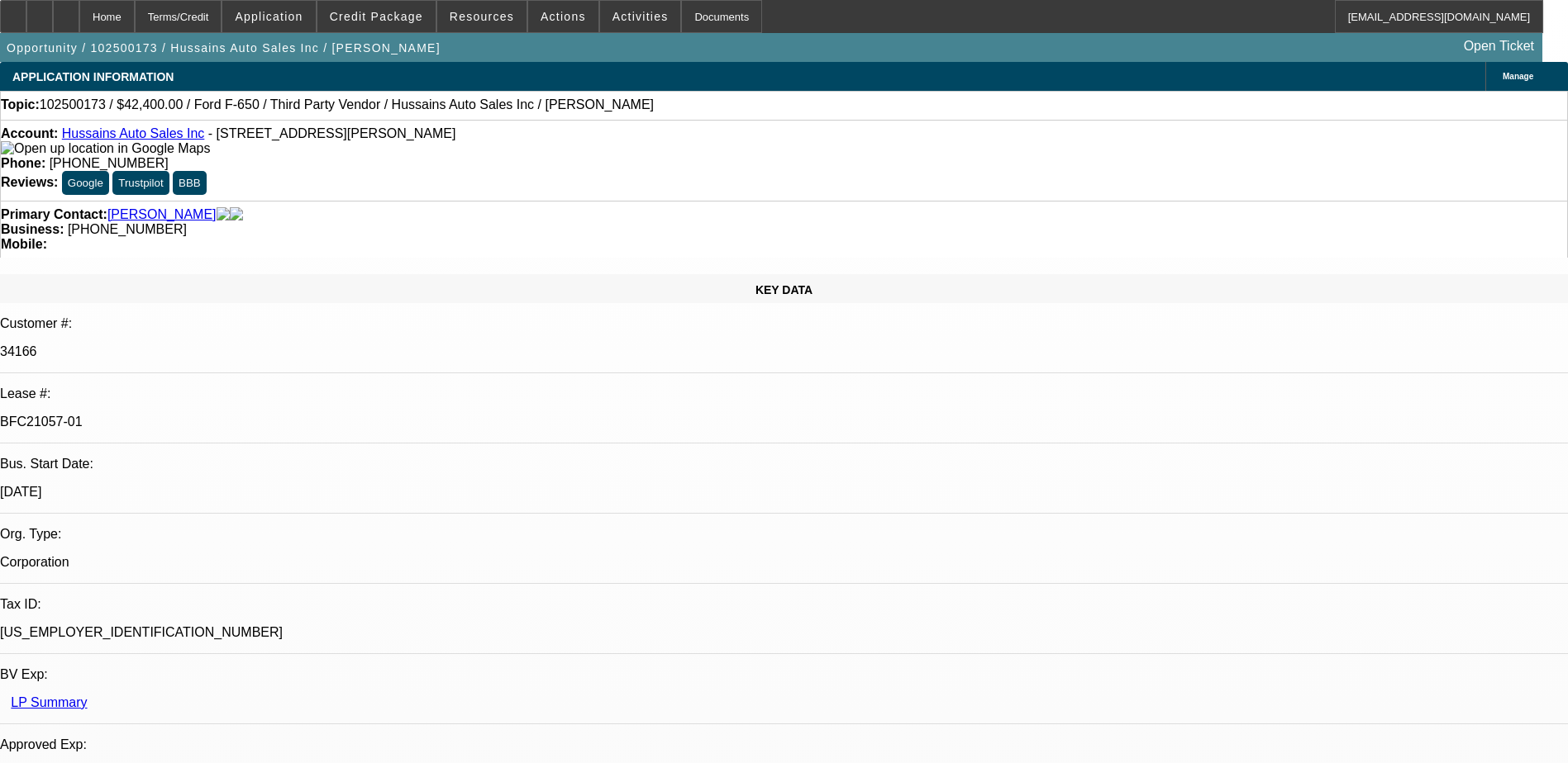
select select "0"
select select "1"
select select "6"
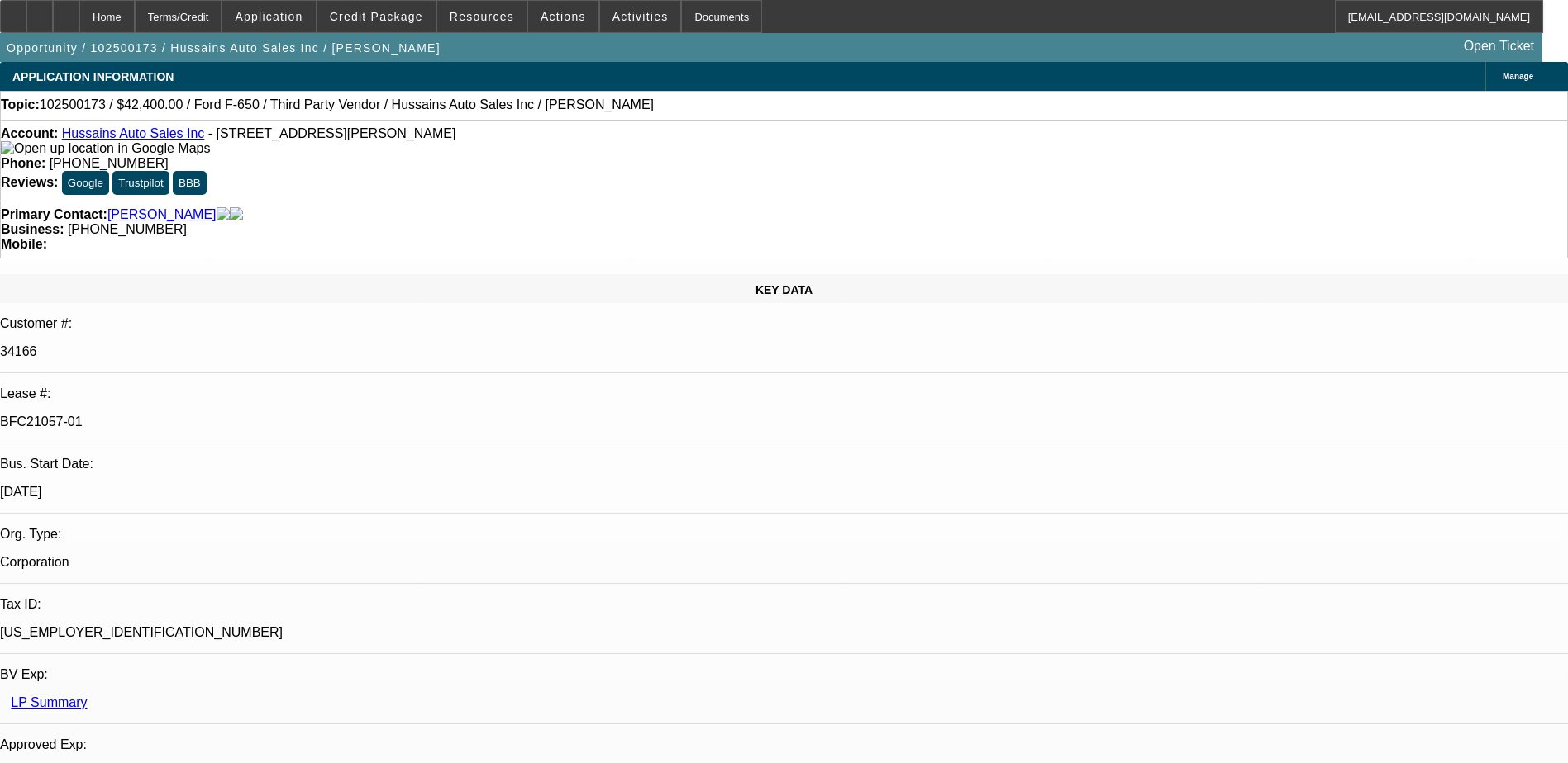
select select "1"
select select "6"
select select "1"
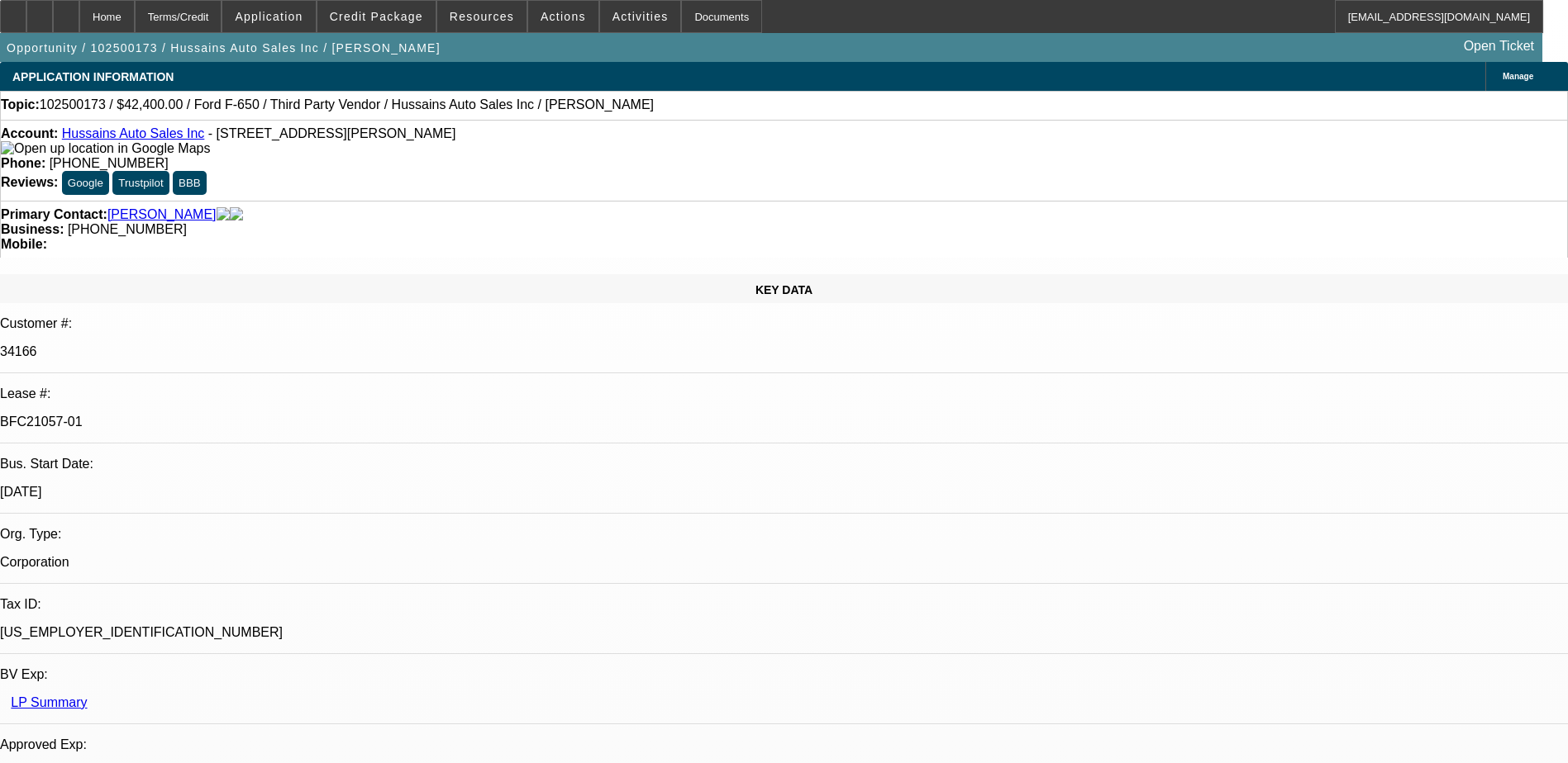
select select "6"
select select "1"
select select "6"
